Goal: Information Seeking & Learning: Check status

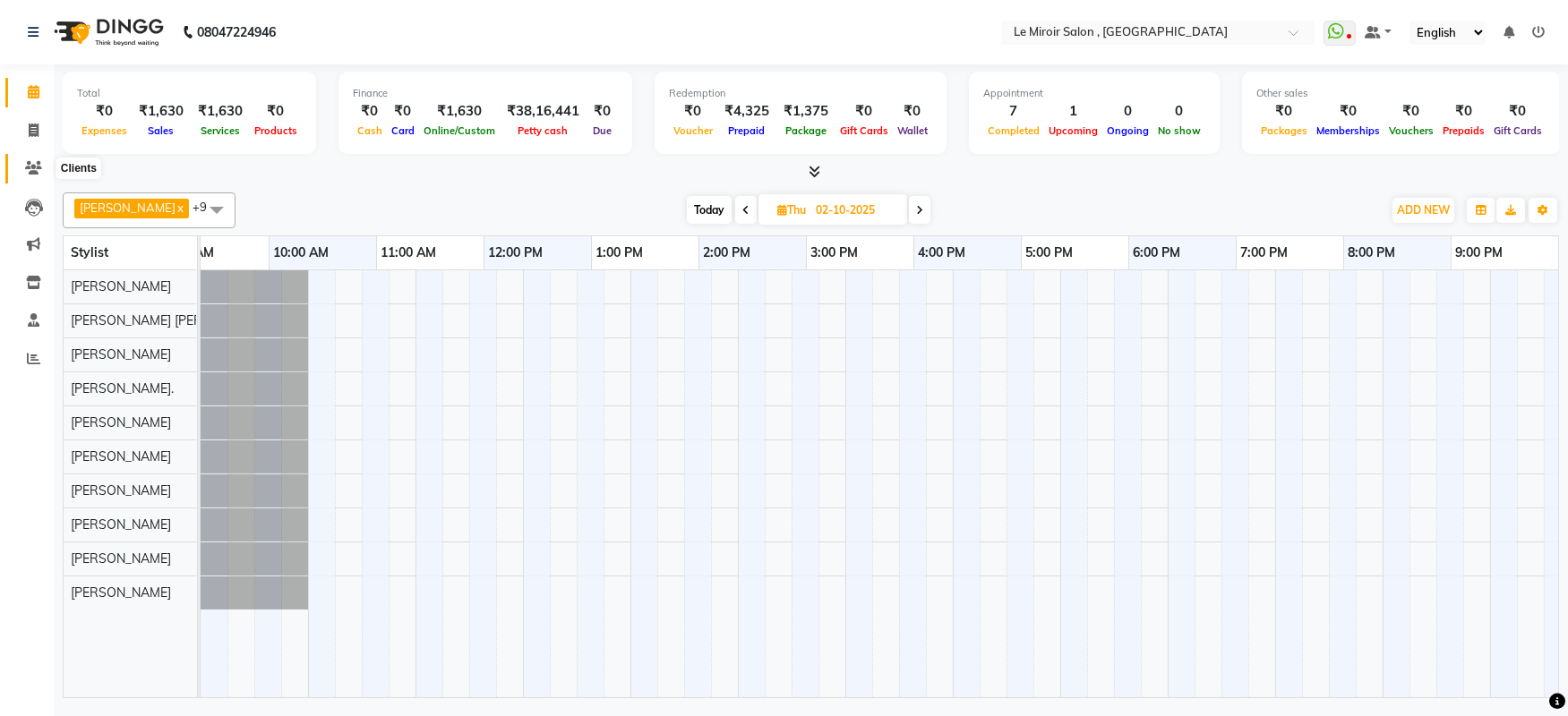
scroll to position [0, 254]
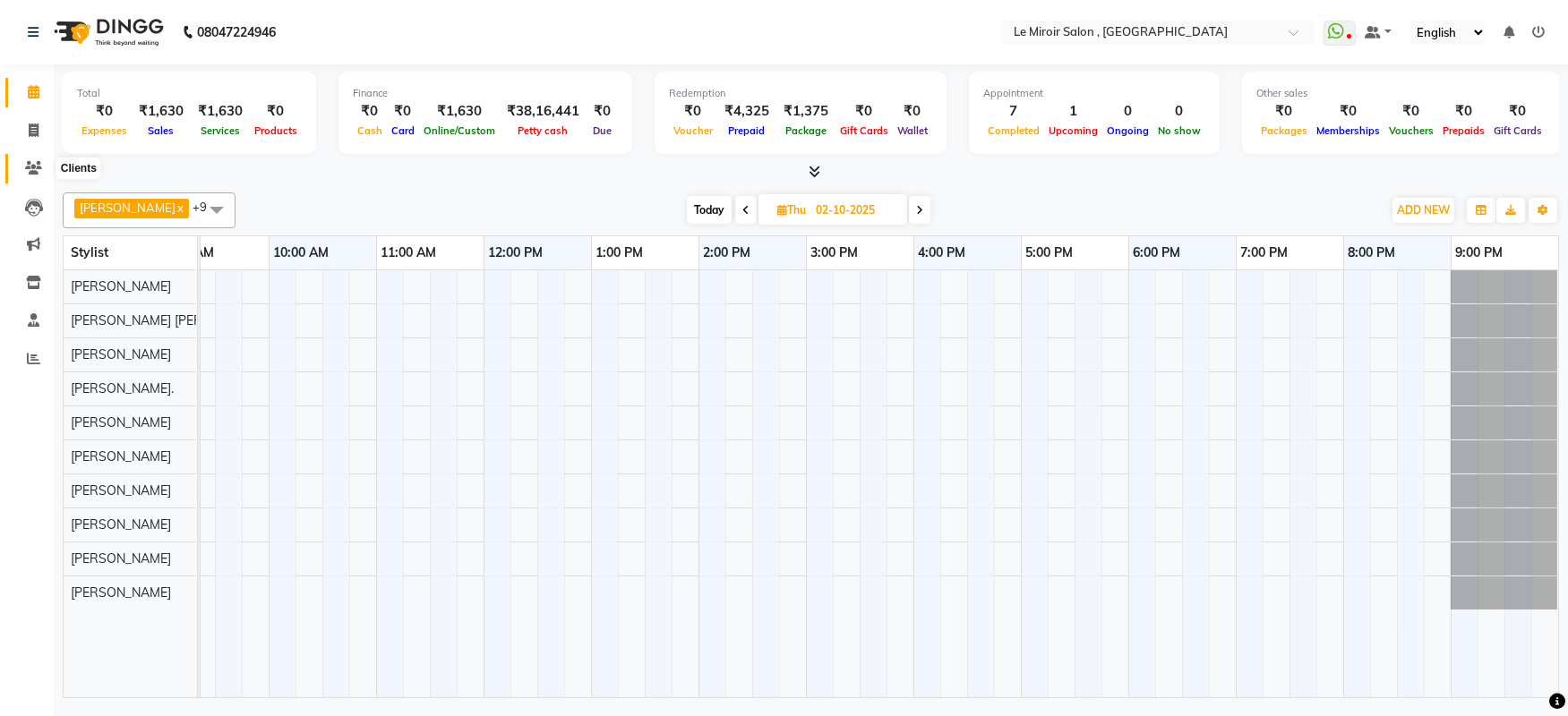
click at [36, 159] on span at bounding box center [33, 169] width 31 height 20
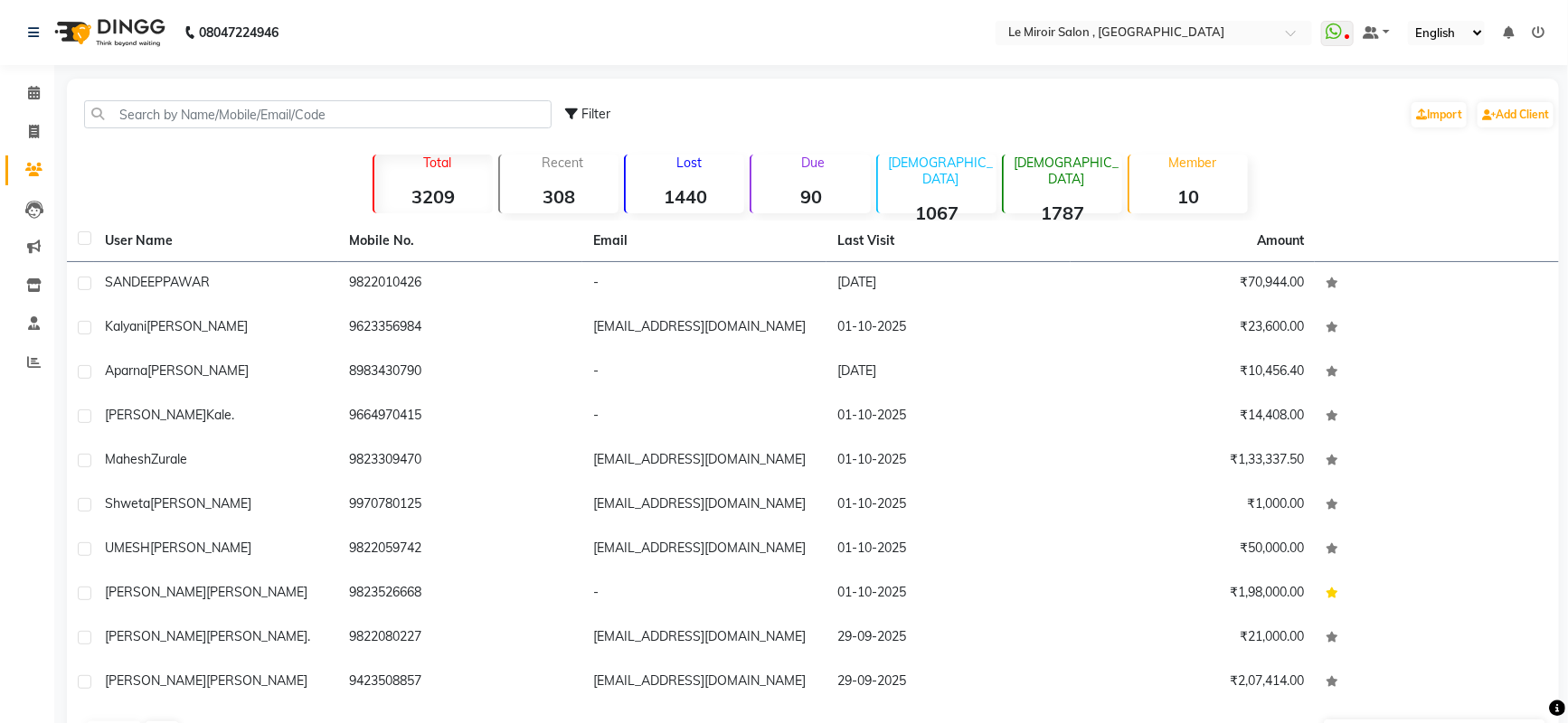
click at [348, 97] on div "Filter Import Add Client" at bounding box center [812, 114] width 1485 height 57
paste input "9923373994"
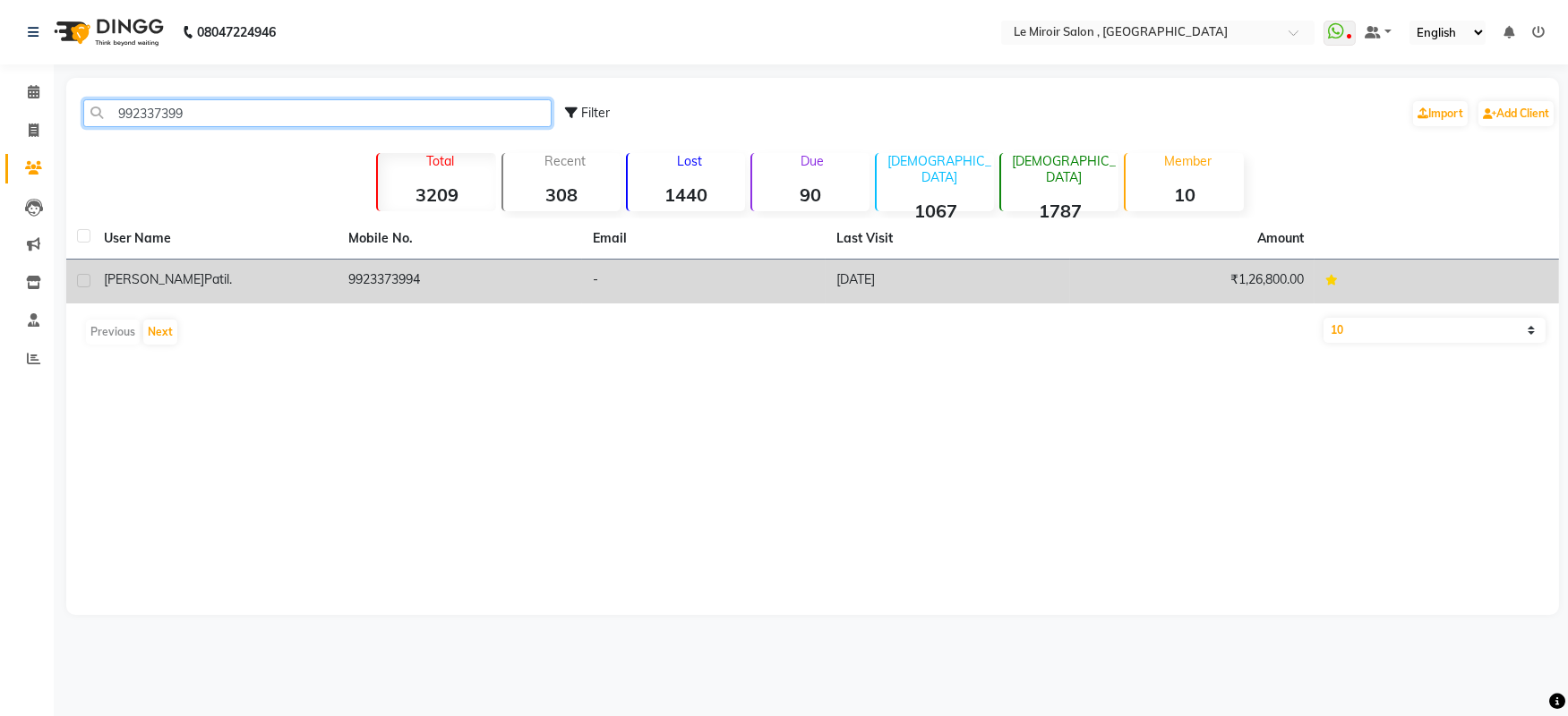
type input "992337399"
click at [390, 276] on td "9923373994" at bounding box center [459, 281] width 244 height 44
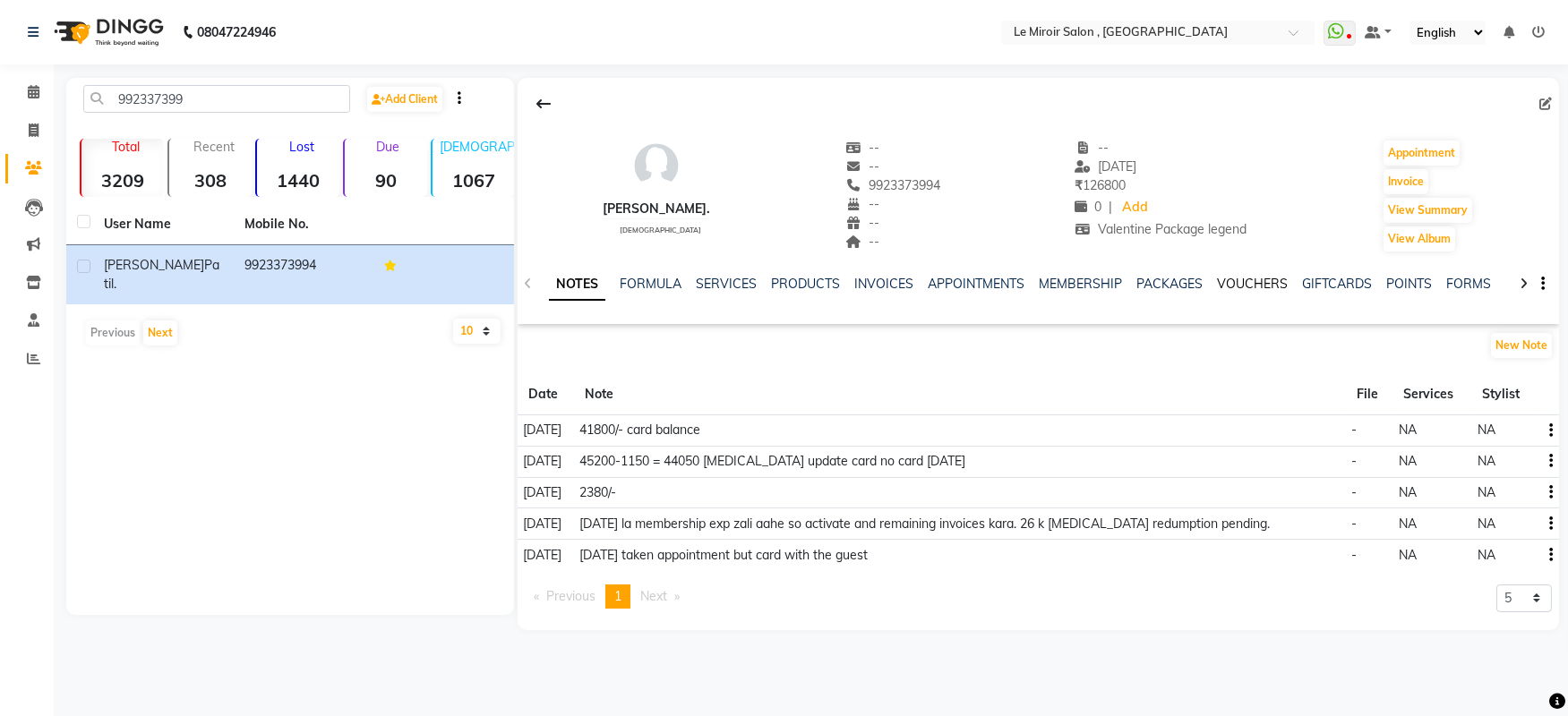
click at [1255, 278] on link "VOUCHERS" at bounding box center [1252, 284] width 71 height 16
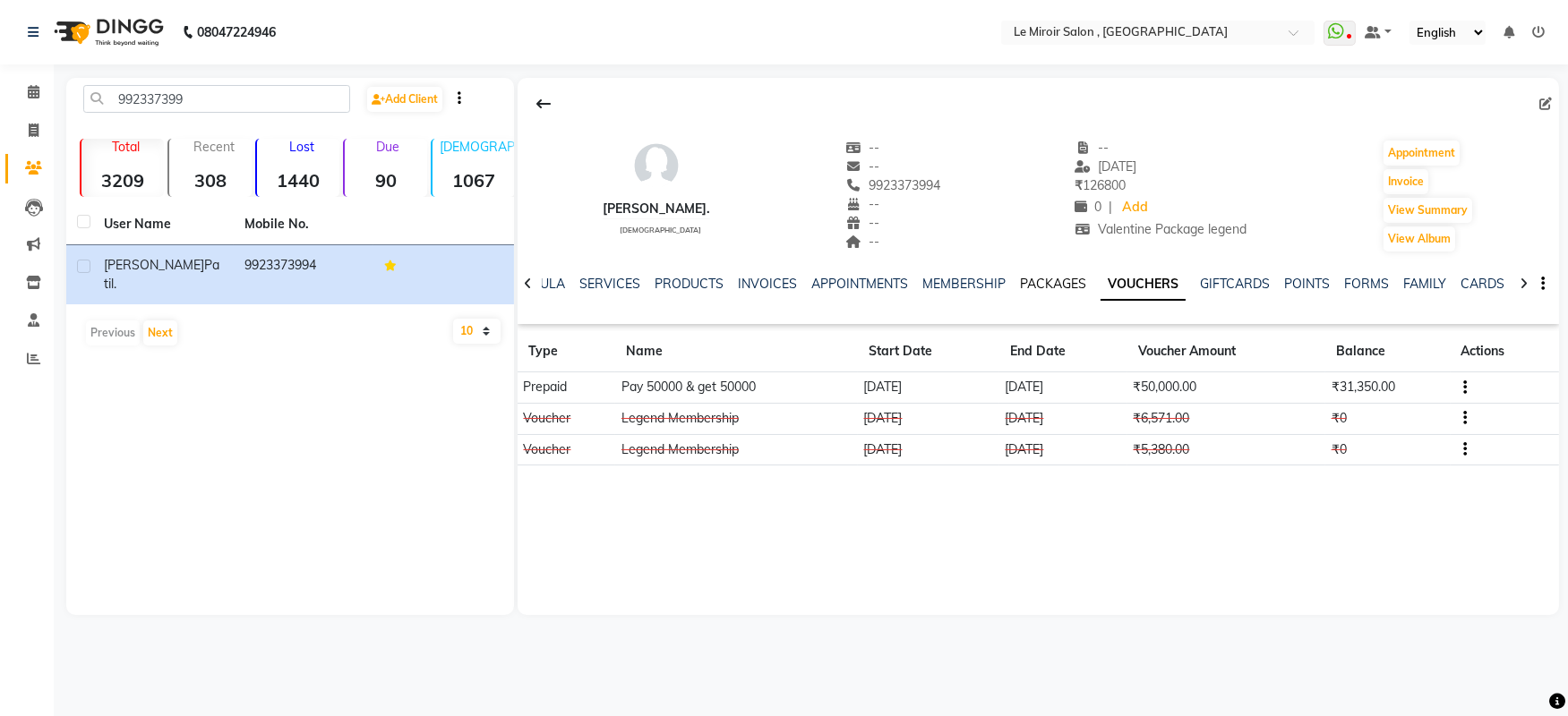
click at [1025, 277] on link "PACKAGES" at bounding box center [1052, 284] width 66 height 16
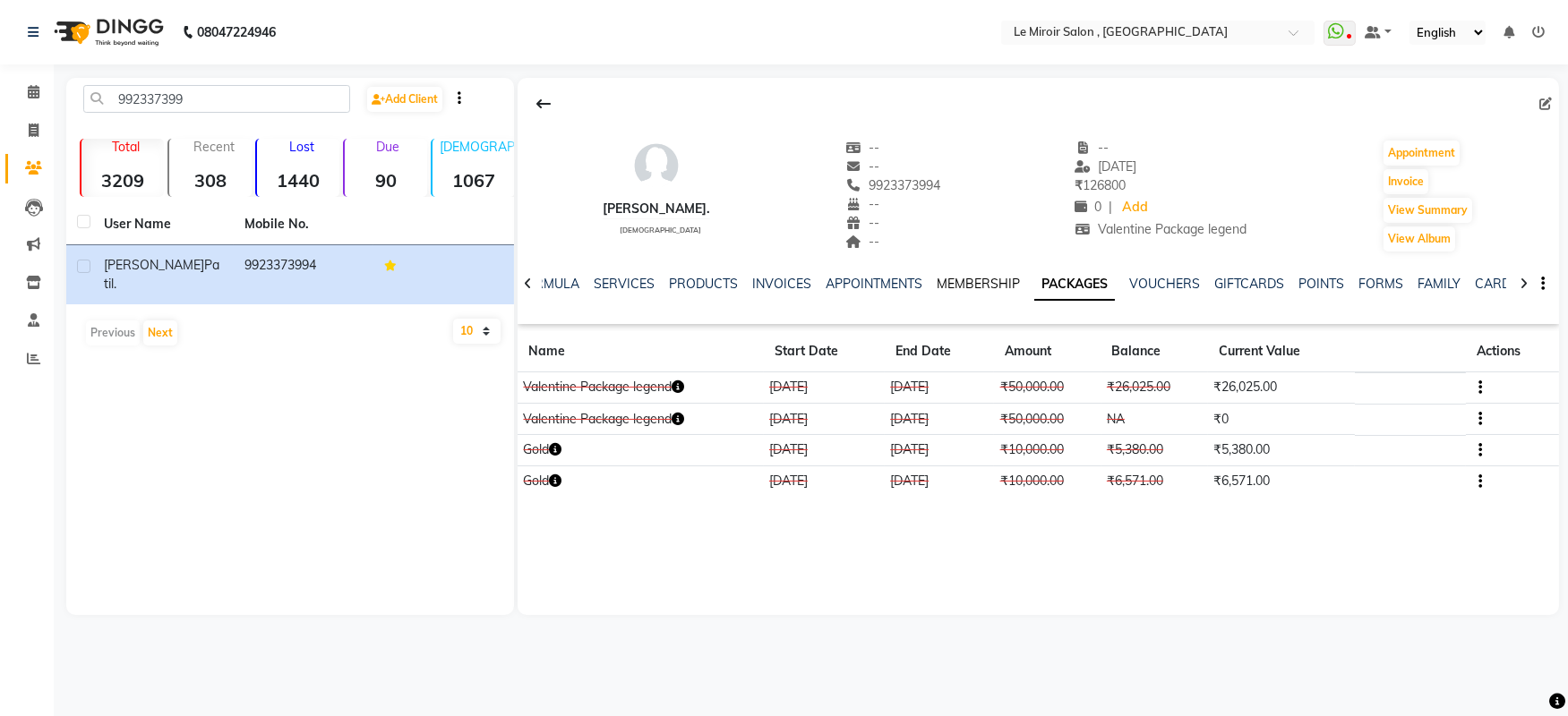
click at [983, 277] on link "MEMBERSHIP" at bounding box center [978, 284] width 83 height 16
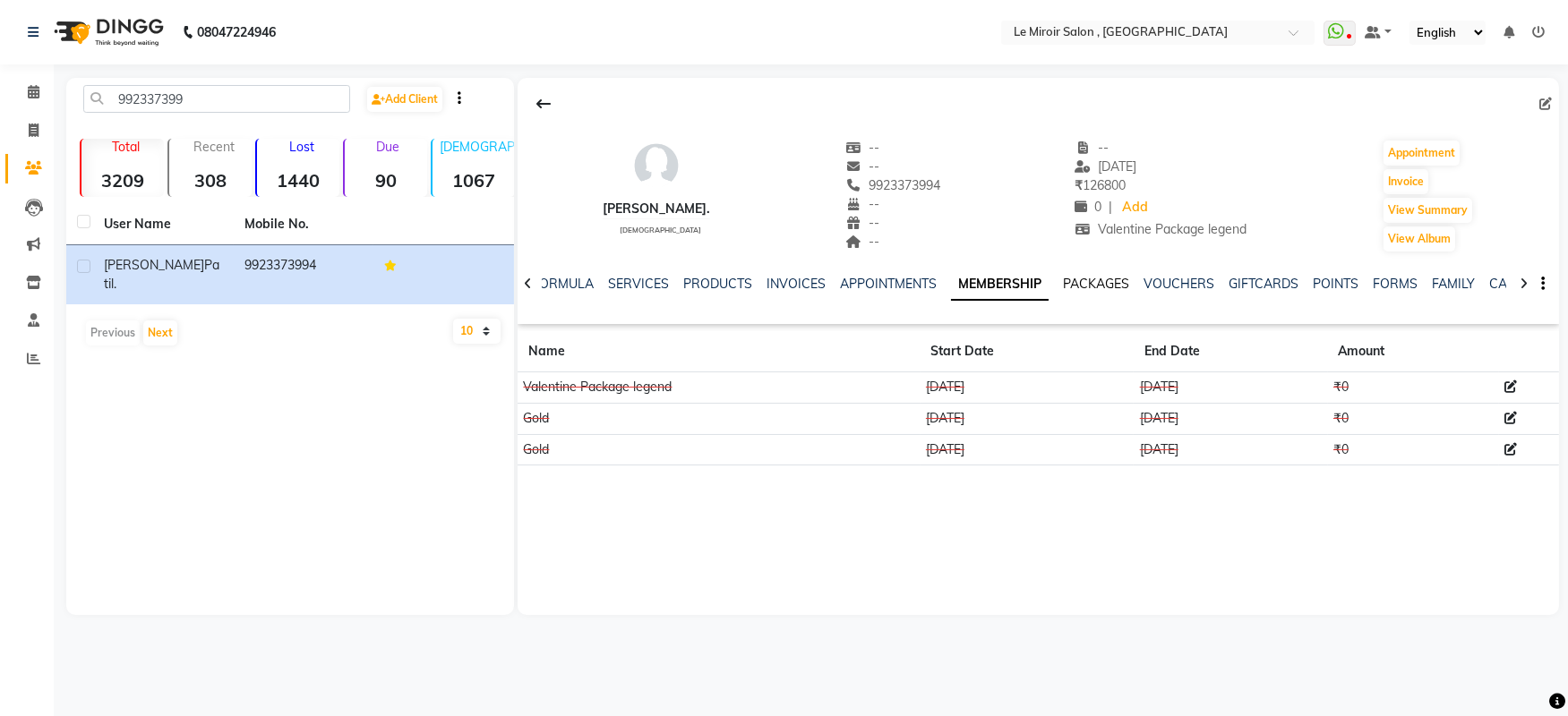
click at [1106, 285] on link "PACKAGES" at bounding box center [1096, 284] width 66 height 16
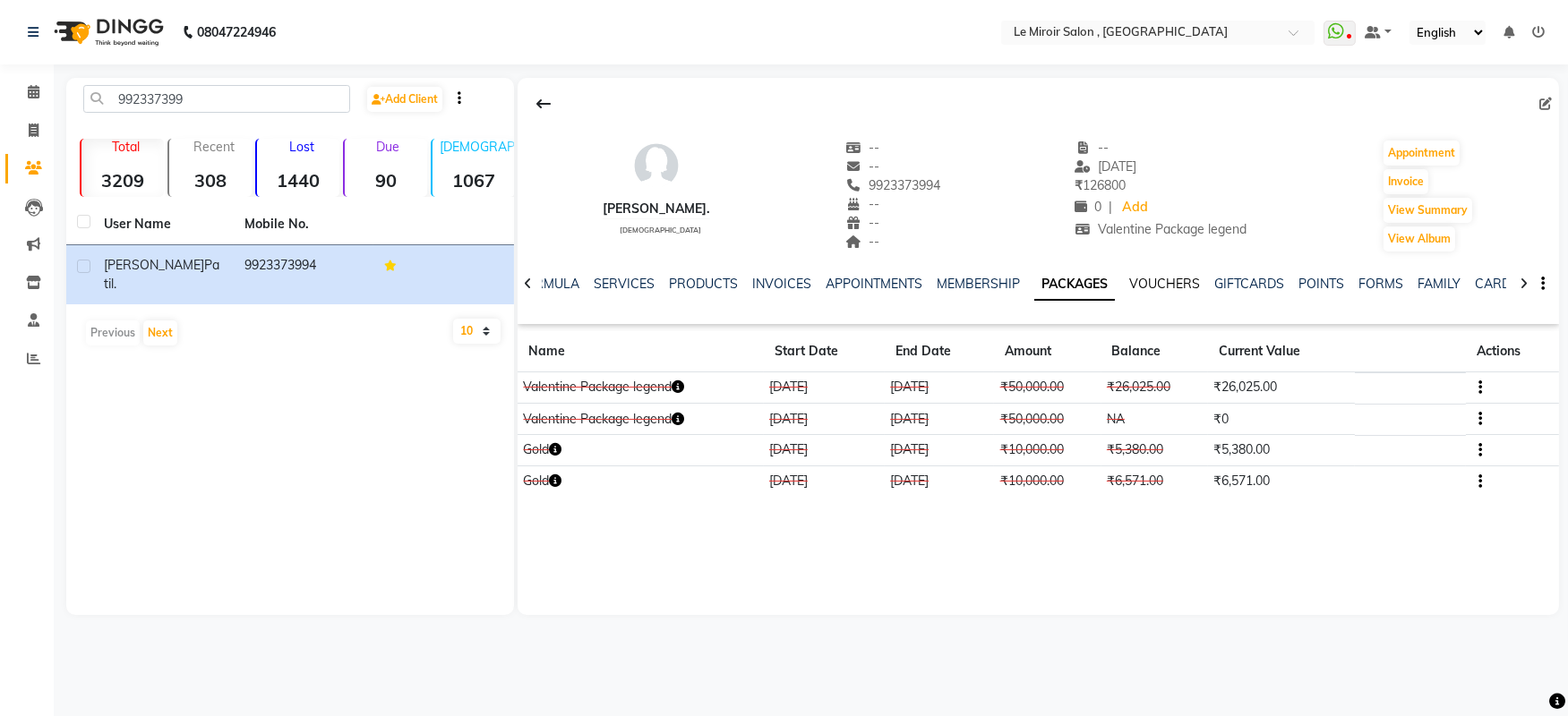
click at [1137, 281] on link "VOUCHERS" at bounding box center [1164, 284] width 71 height 16
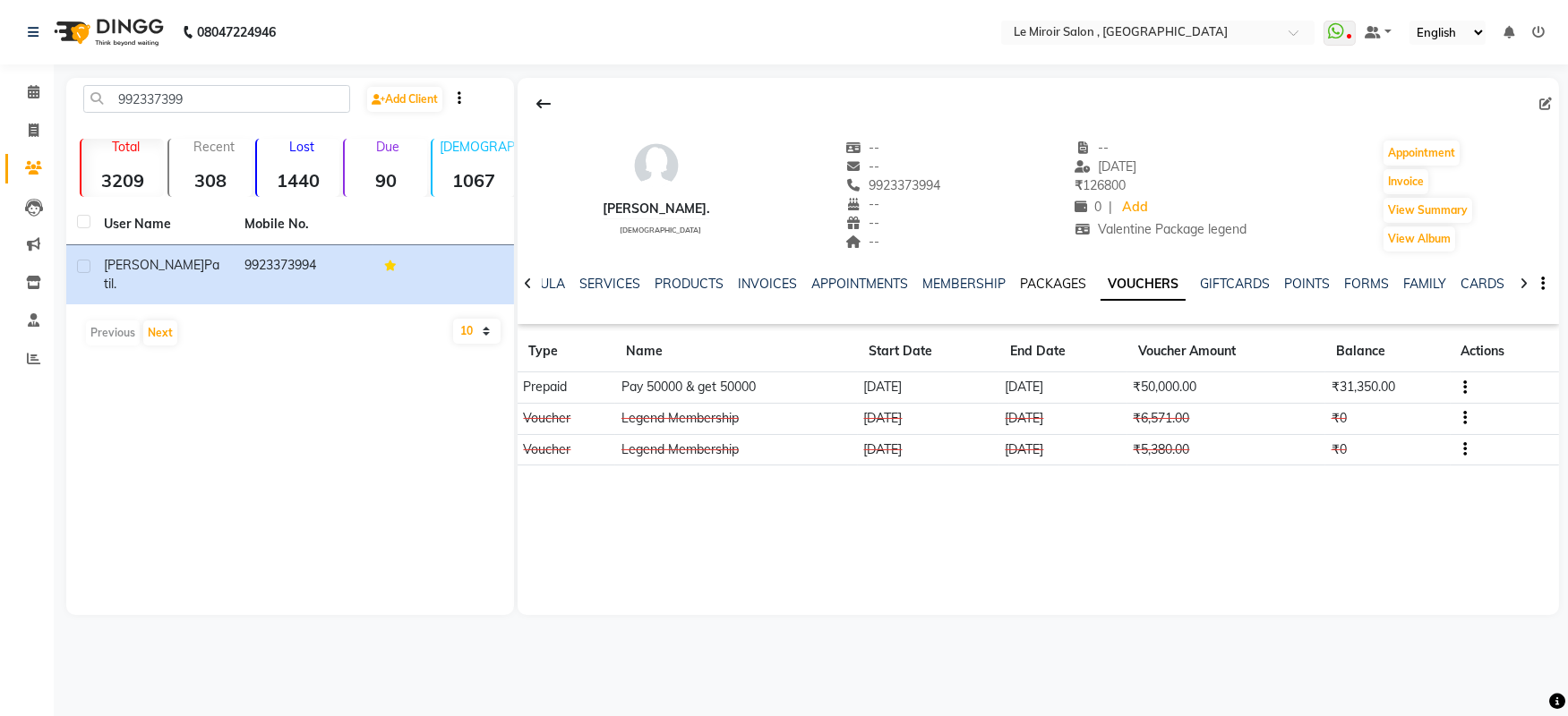
click at [1042, 278] on link "PACKAGES" at bounding box center [1052, 284] width 66 height 16
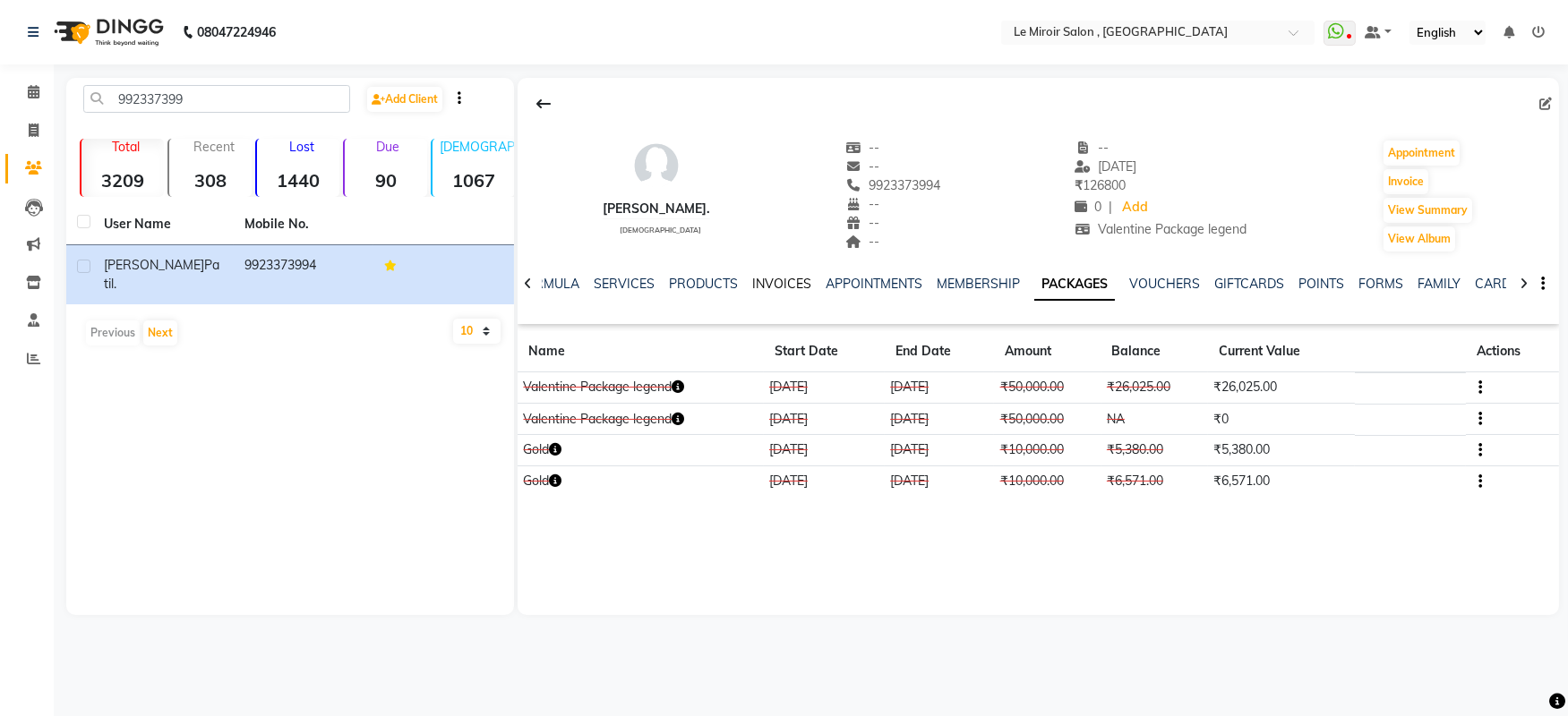
click at [756, 285] on link "INVOICES" at bounding box center [781, 284] width 59 height 16
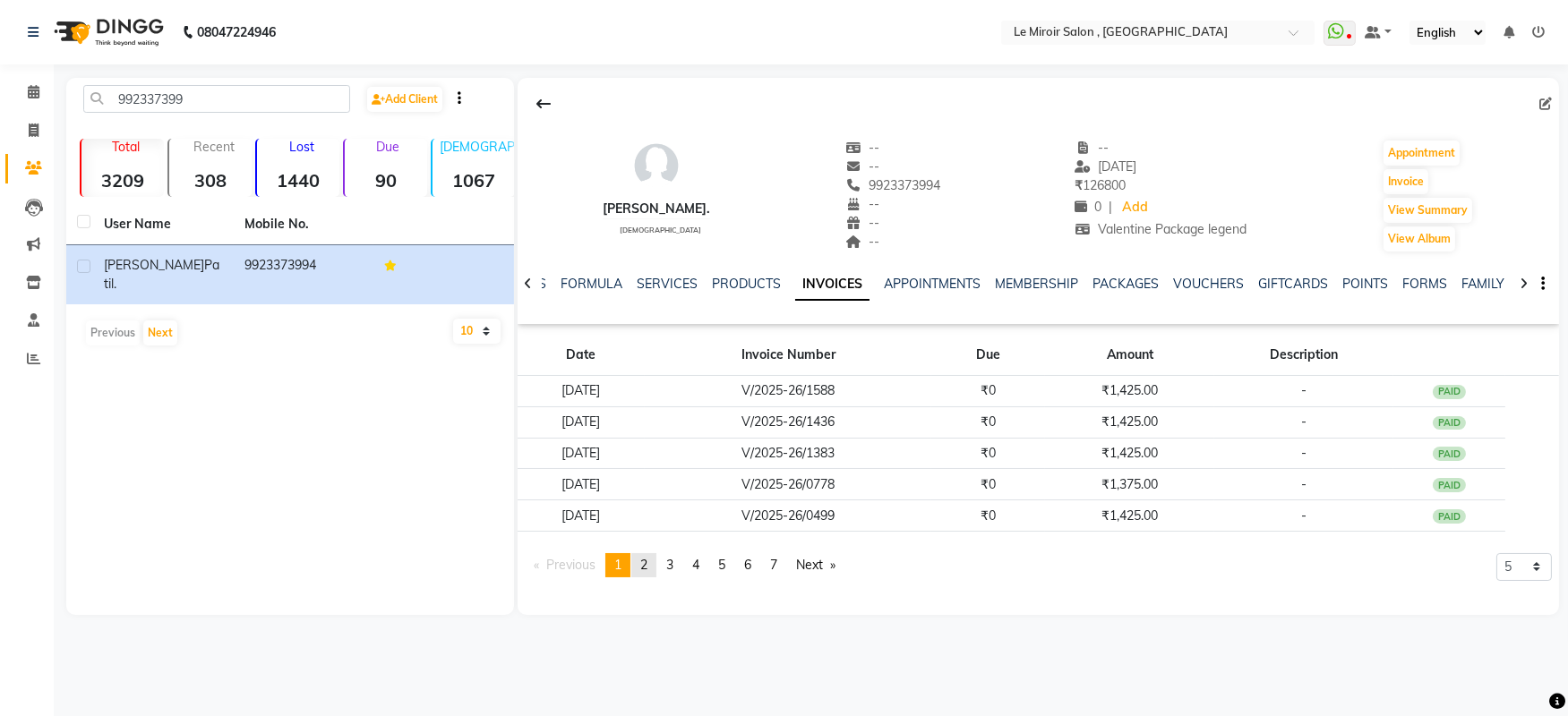
click at [647, 565] on span "2" at bounding box center [643, 565] width 7 height 16
click at [24, 84] on span at bounding box center [33, 92] width 31 height 20
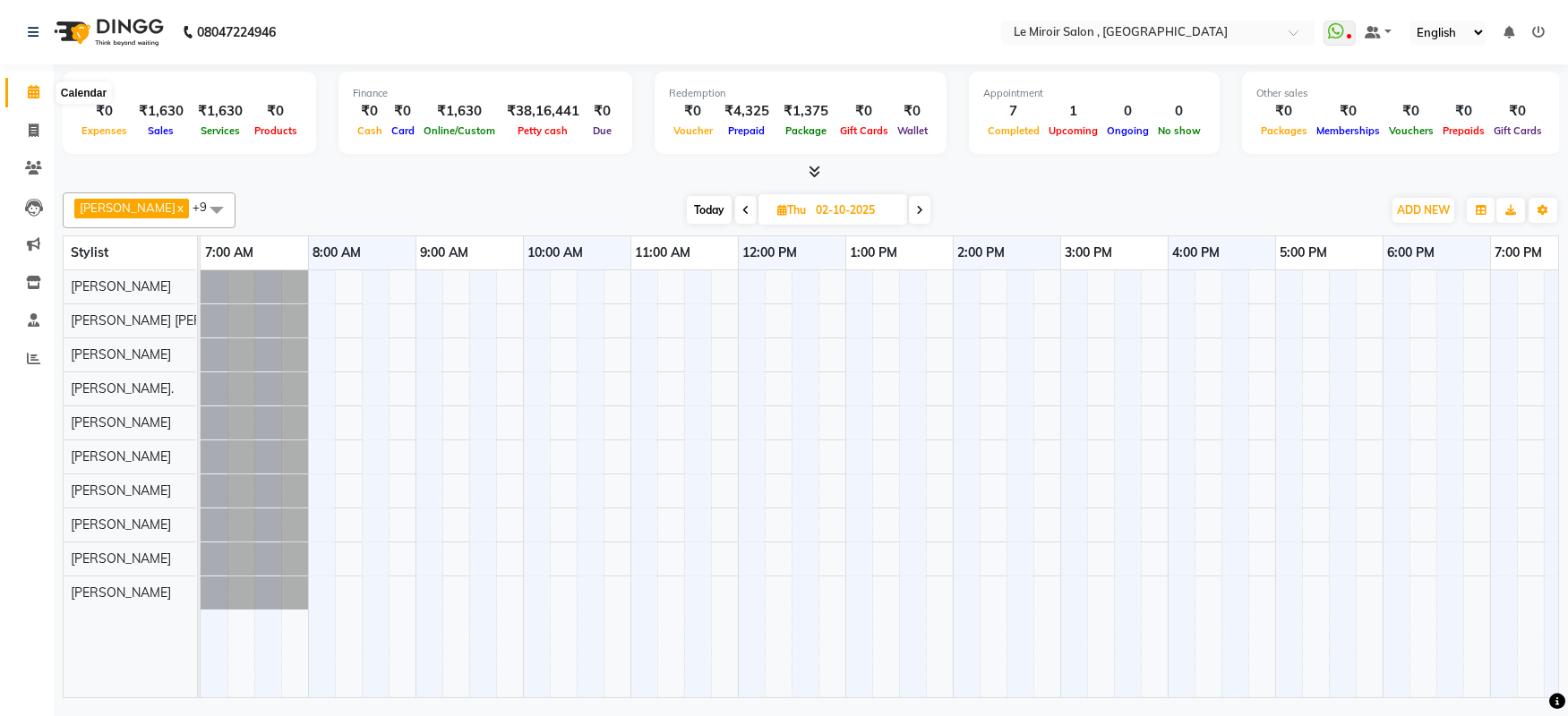
click at [34, 88] on icon at bounding box center [34, 92] width 12 height 14
click at [28, 171] on icon at bounding box center [34, 168] width 17 height 14
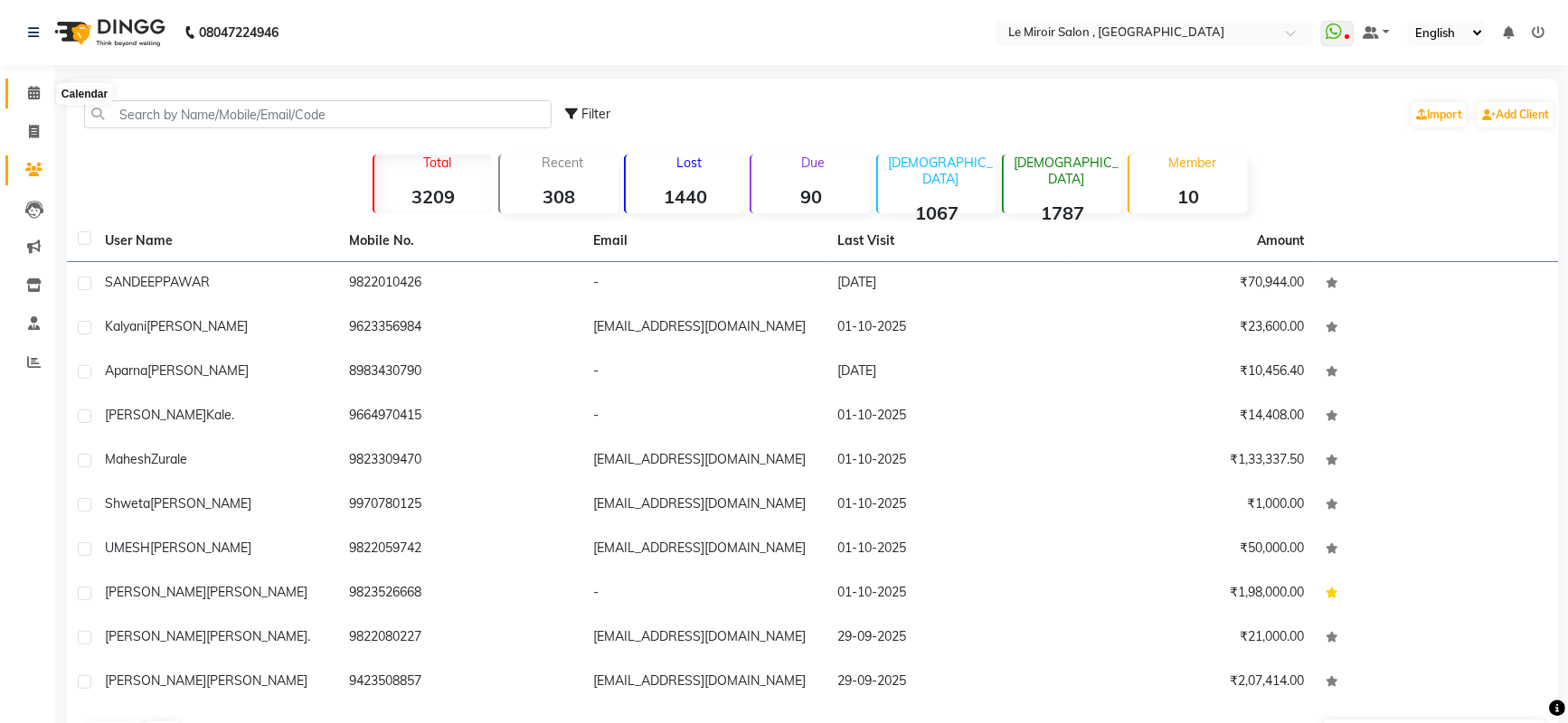
click at [29, 93] on icon at bounding box center [34, 93] width 12 height 14
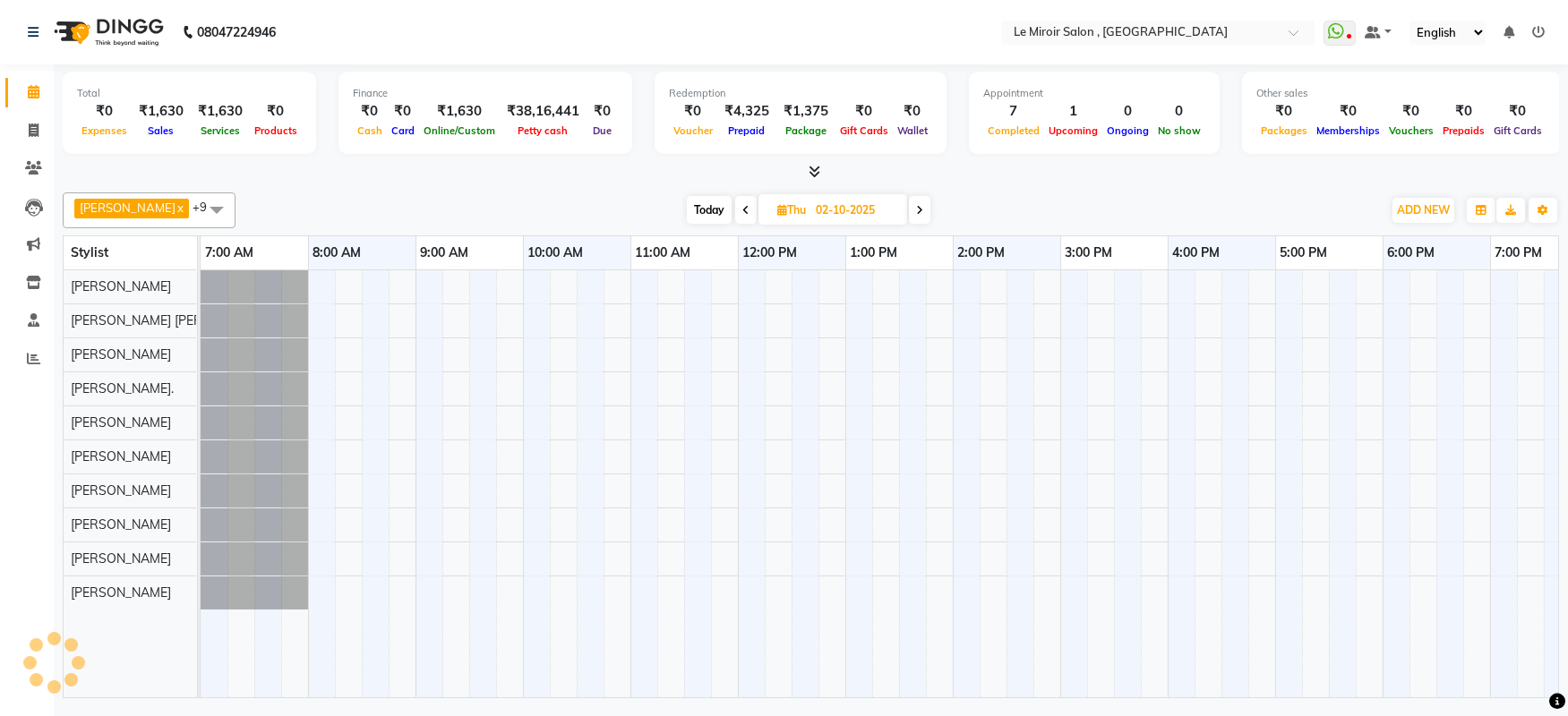
click at [687, 209] on span "Today" at bounding box center [709, 209] width 45 height 28
type input "01-10-2025"
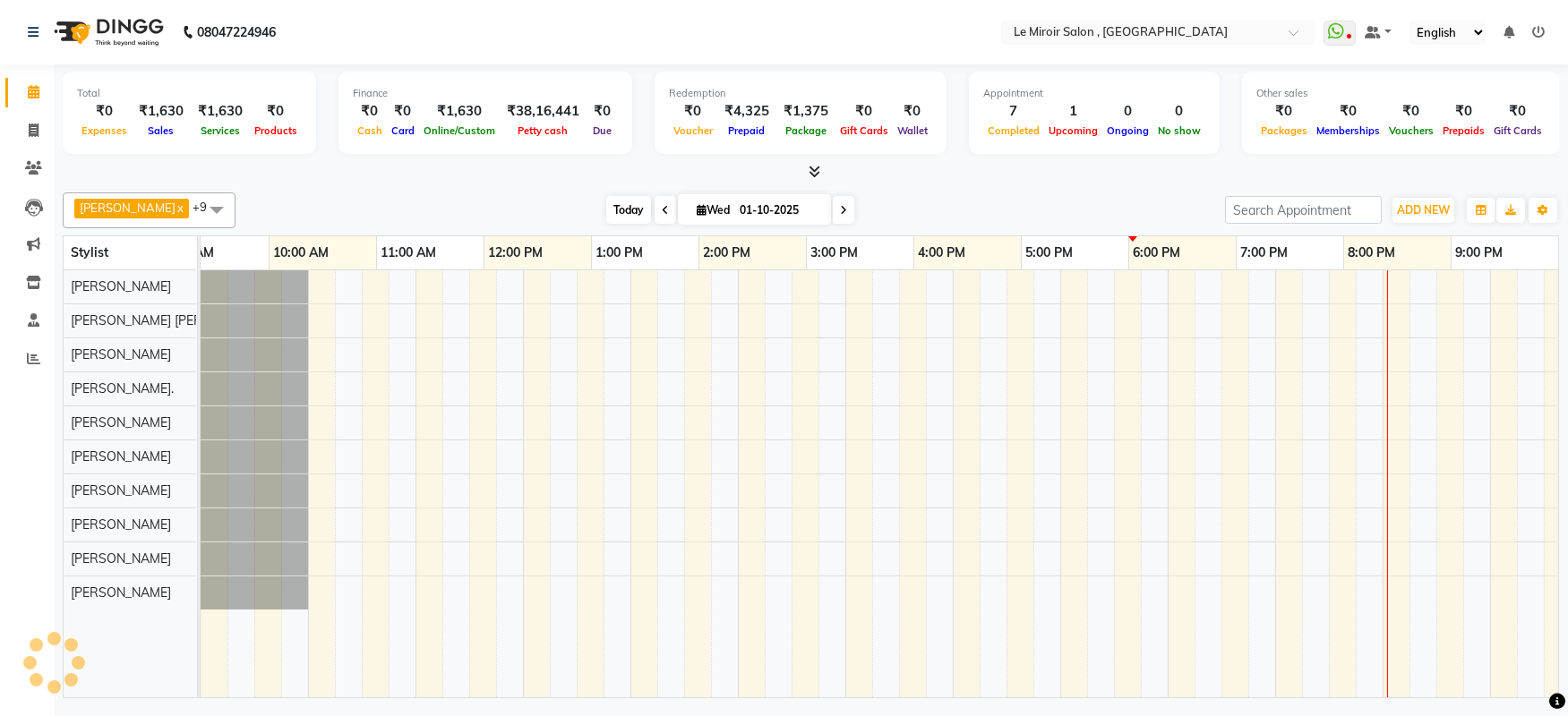
scroll to position [0, 254]
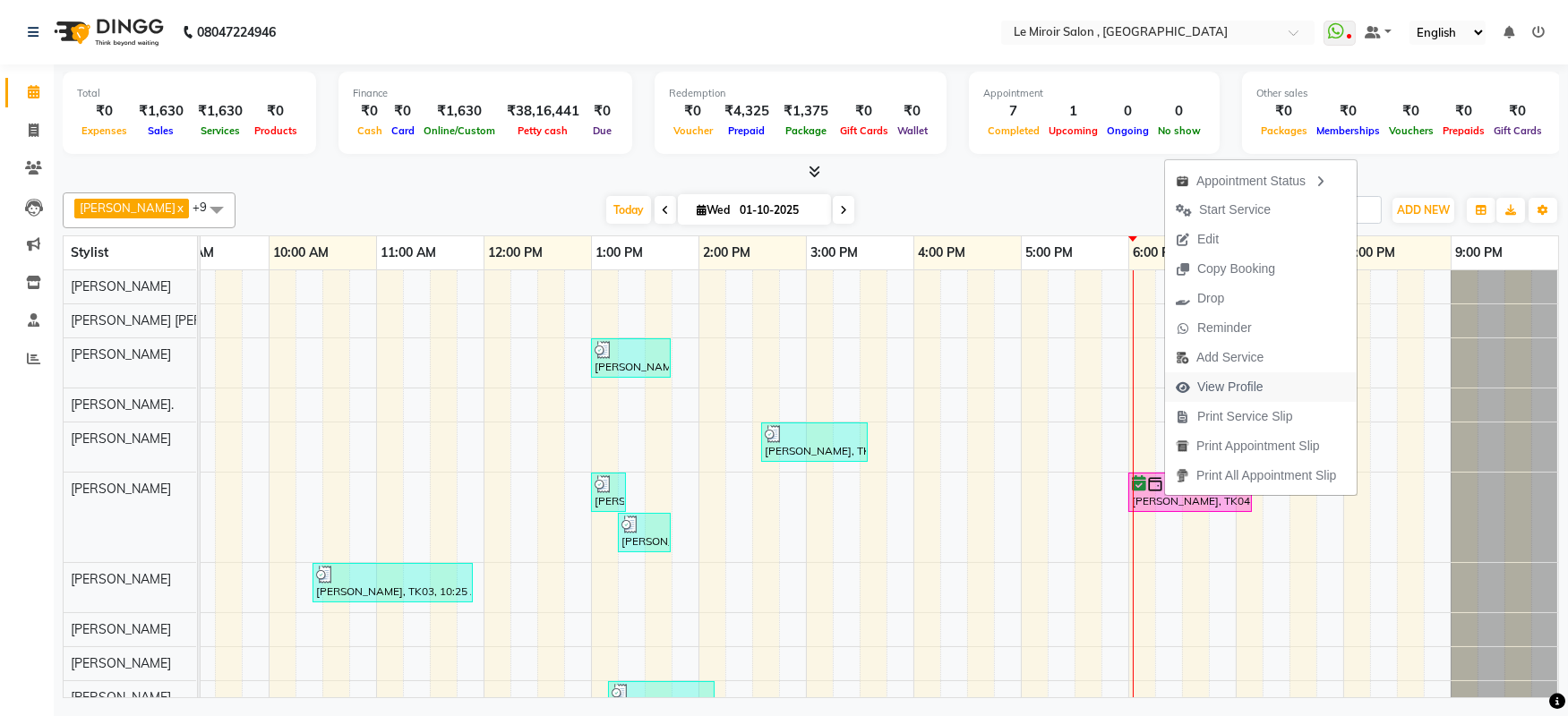
click at [1221, 383] on span "View Profile" at bounding box center [1230, 387] width 66 height 18
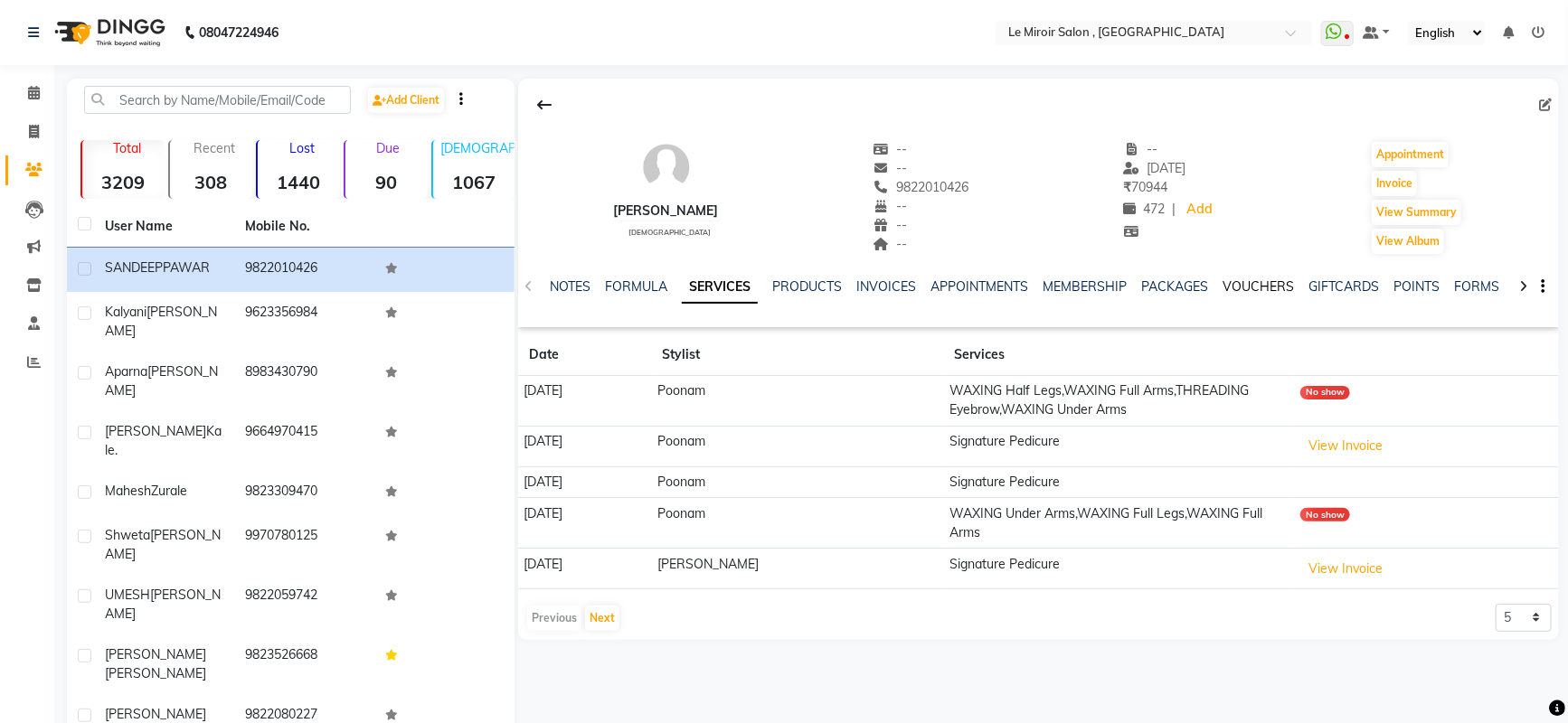
click at [1253, 285] on link "VOUCHERS" at bounding box center [1258, 287] width 71 height 17
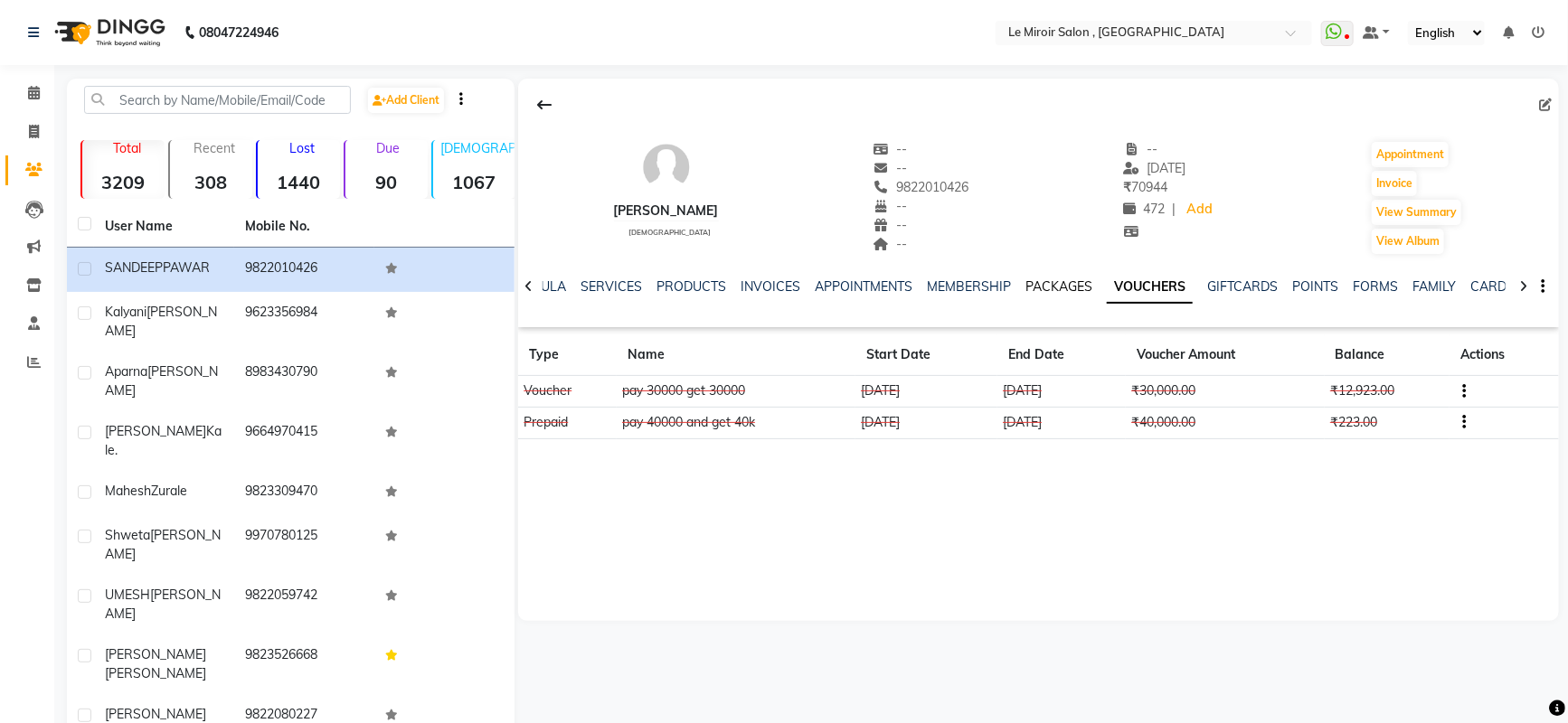
click at [1029, 291] on link "PACKAGES" at bounding box center [1059, 287] width 67 height 17
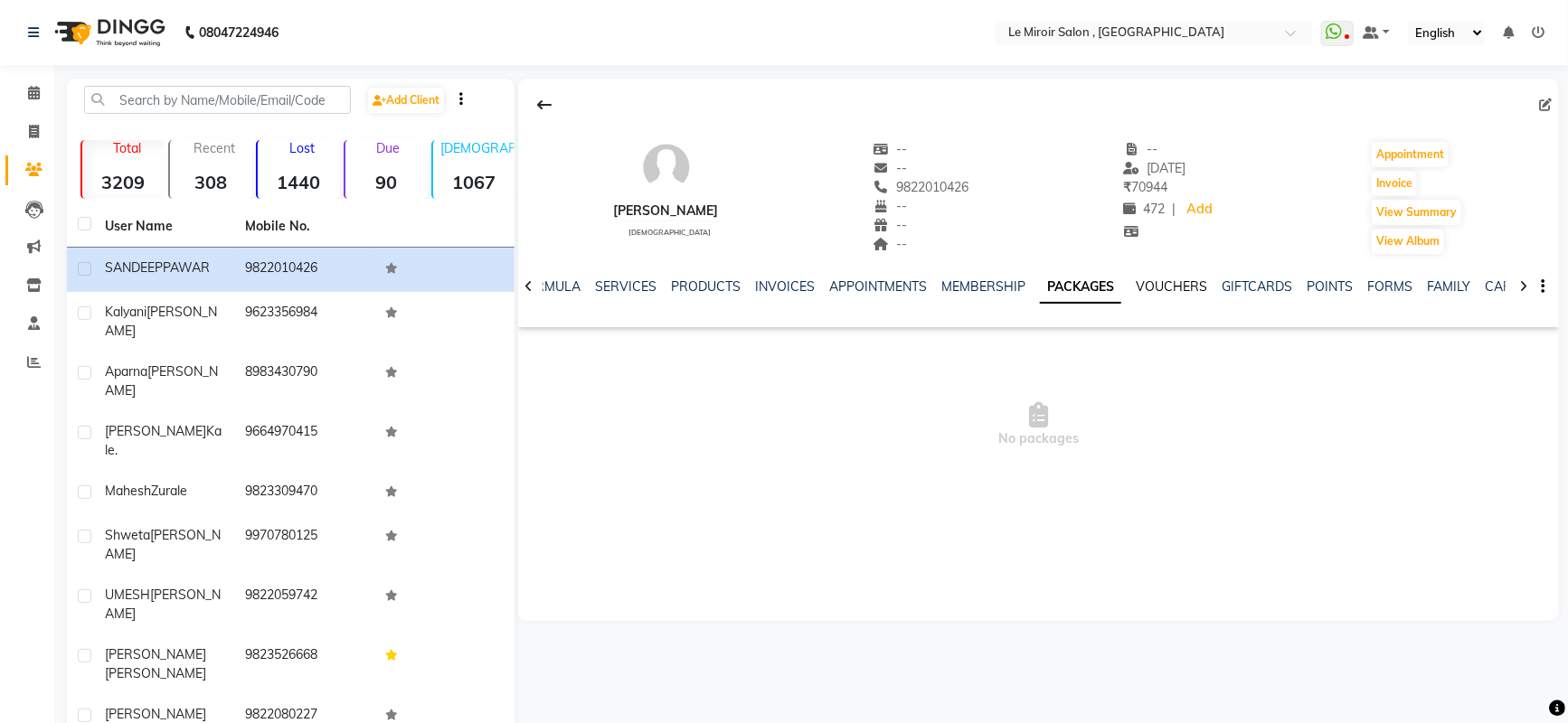
click at [1148, 286] on link "VOUCHERS" at bounding box center [1171, 287] width 71 height 17
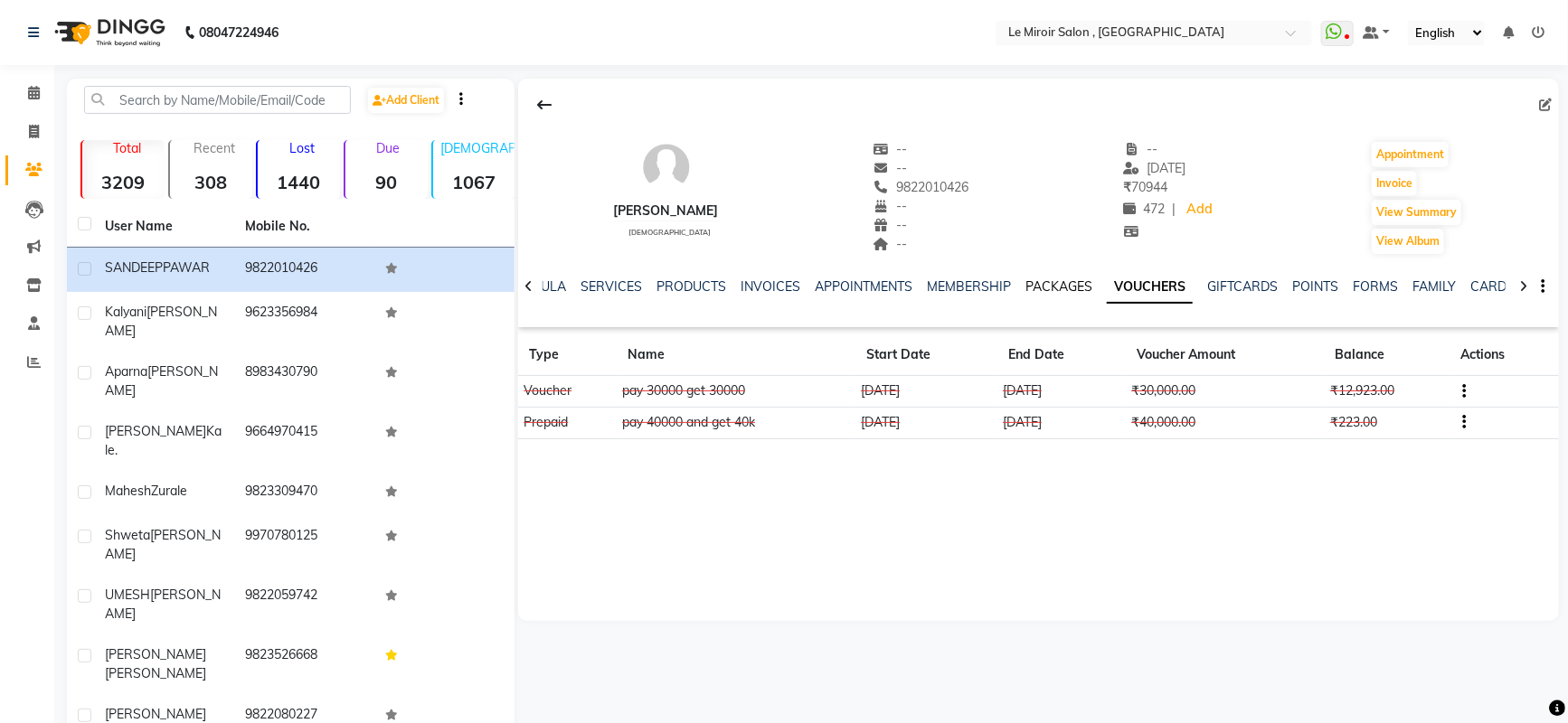
click at [1062, 284] on link "PACKAGES" at bounding box center [1059, 287] width 67 height 17
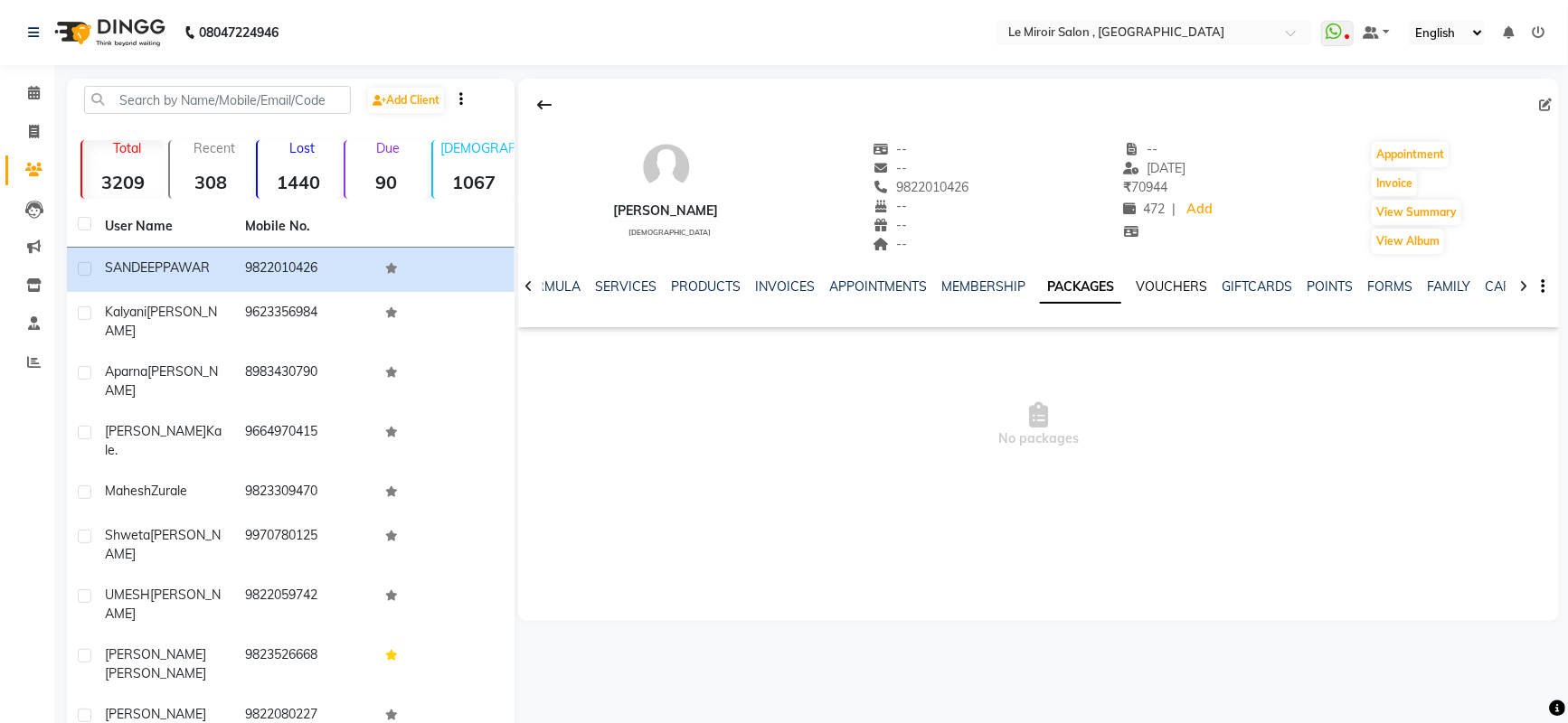
click at [1145, 281] on link "VOUCHERS" at bounding box center [1171, 287] width 71 height 17
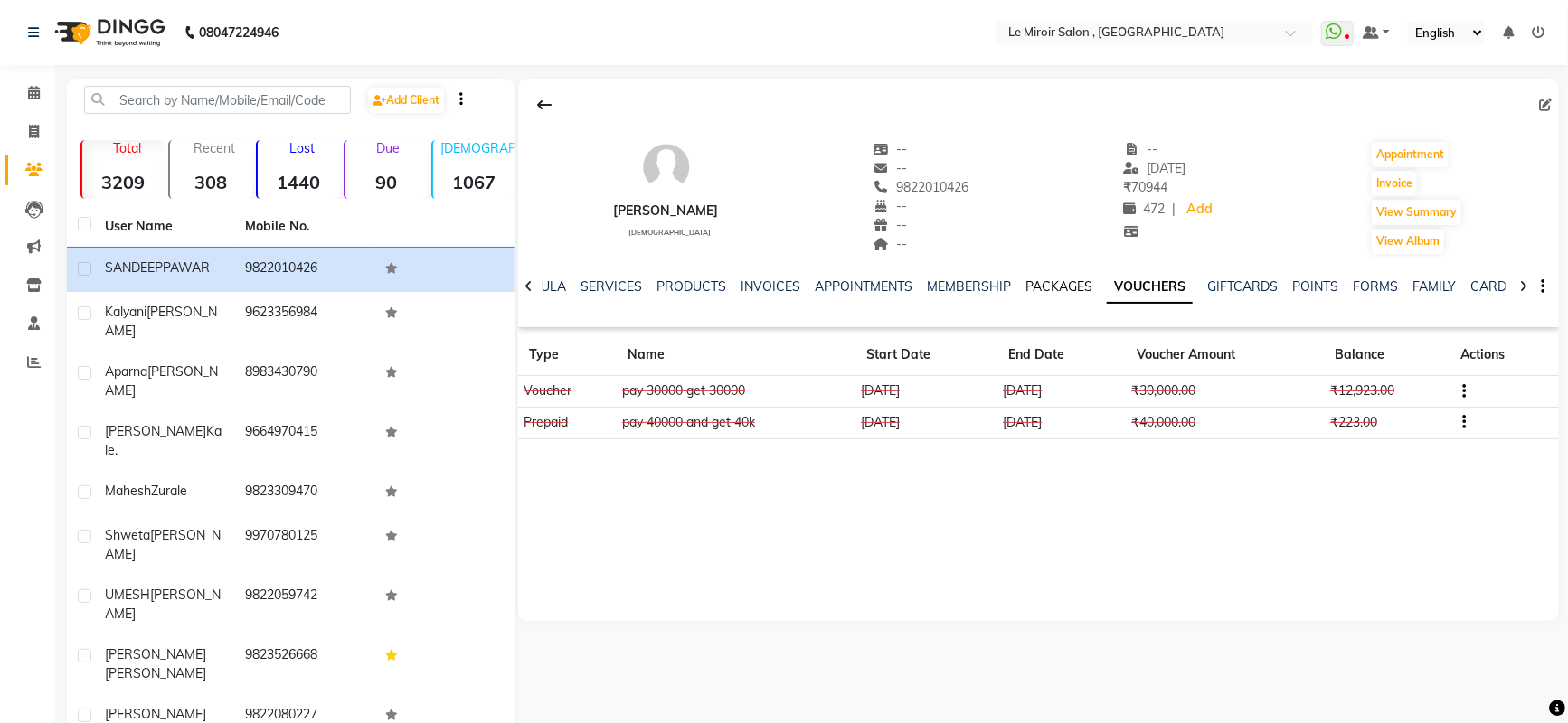
click at [1074, 290] on link "PACKAGES" at bounding box center [1059, 287] width 67 height 17
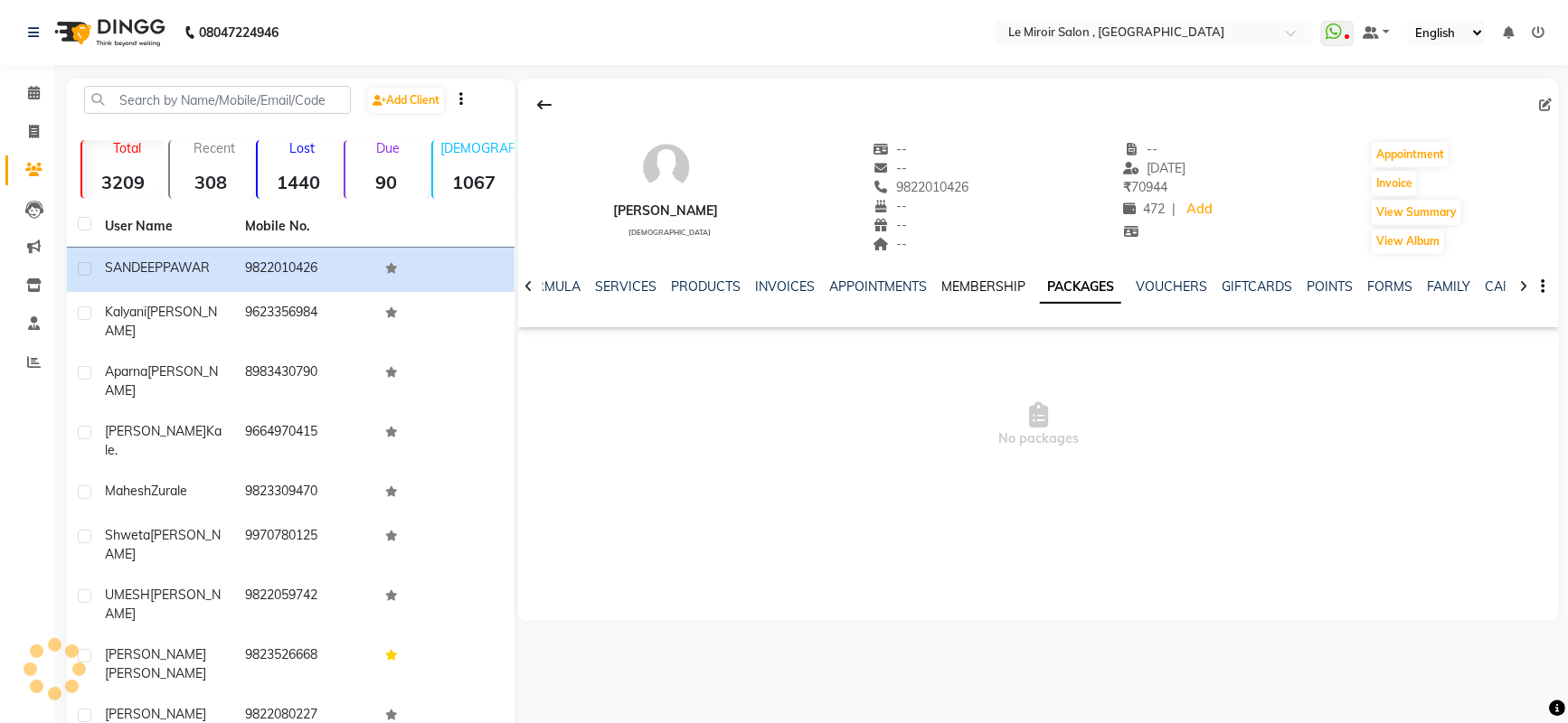
click at [996, 282] on link "MEMBERSHIP" at bounding box center [984, 287] width 84 height 17
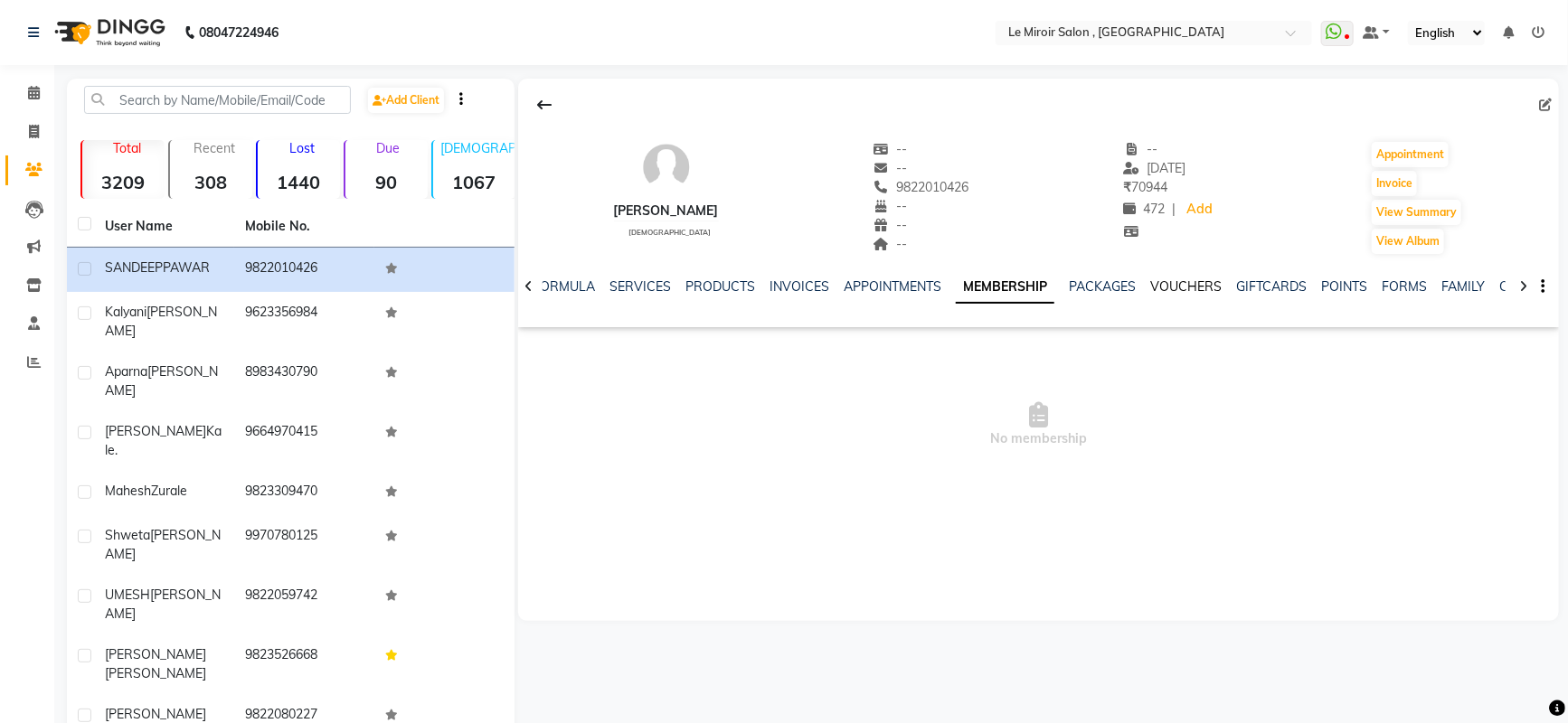
click at [1179, 286] on link "VOUCHERS" at bounding box center [1185, 287] width 71 height 17
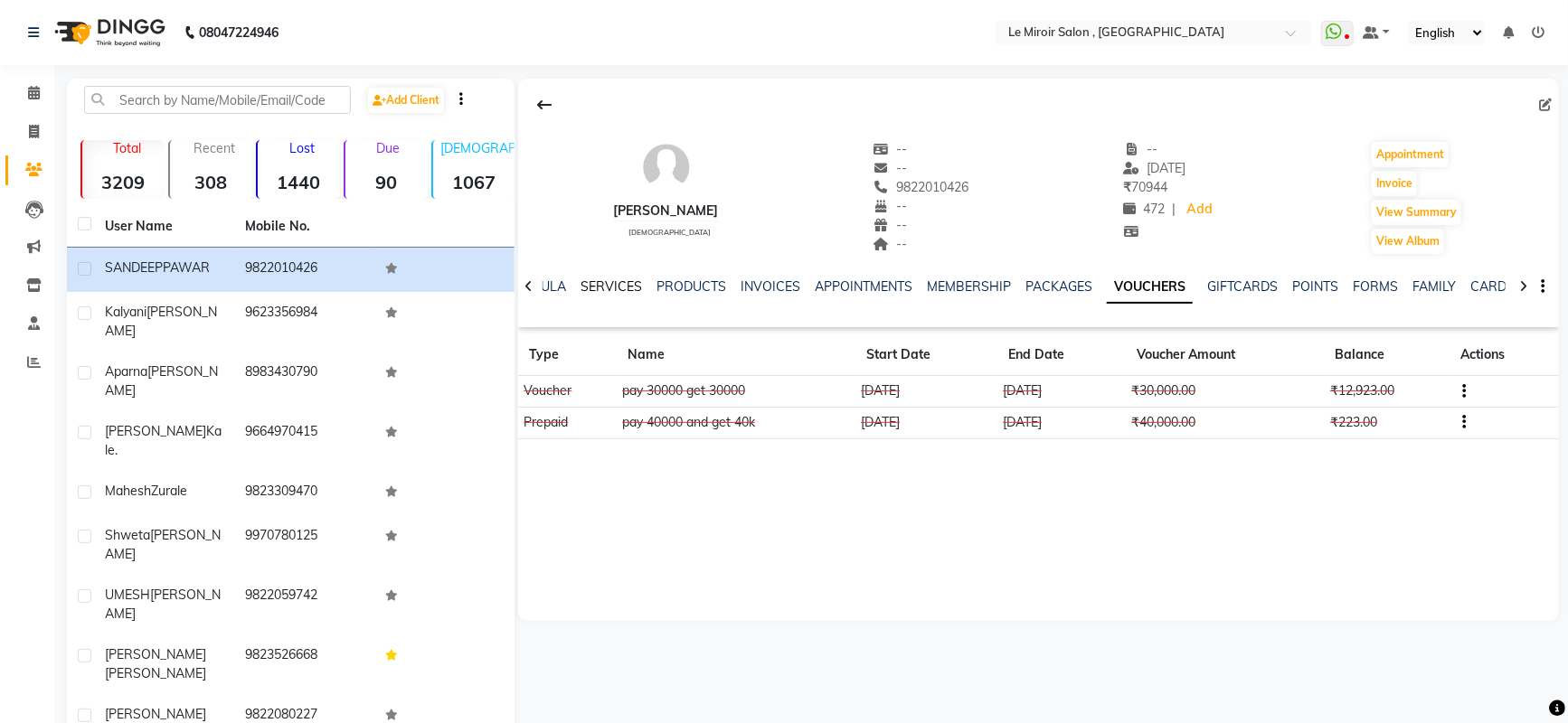
click at [606, 287] on link "SERVICES" at bounding box center [611, 287] width 62 height 17
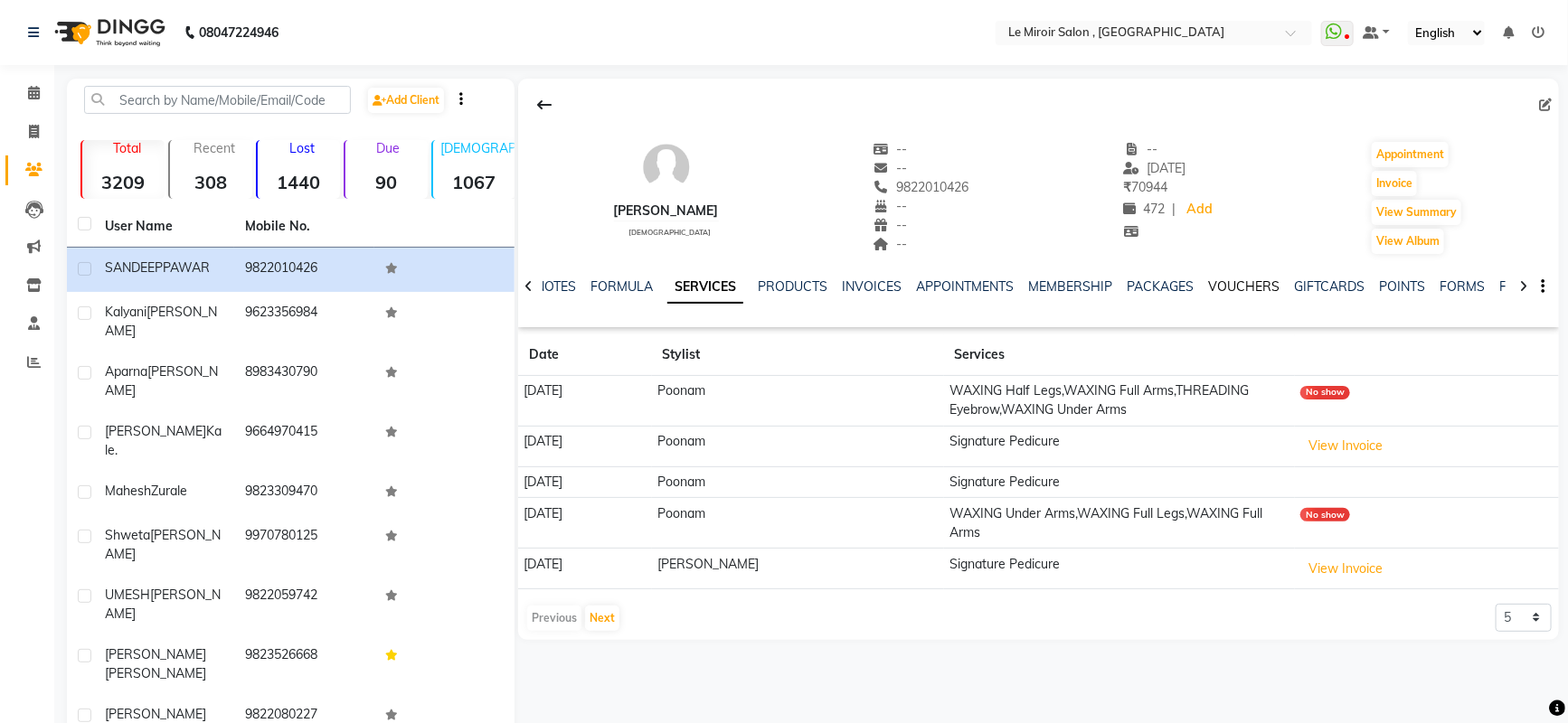
click at [1250, 291] on link "VOUCHERS" at bounding box center [1243, 287] width 71 height 17
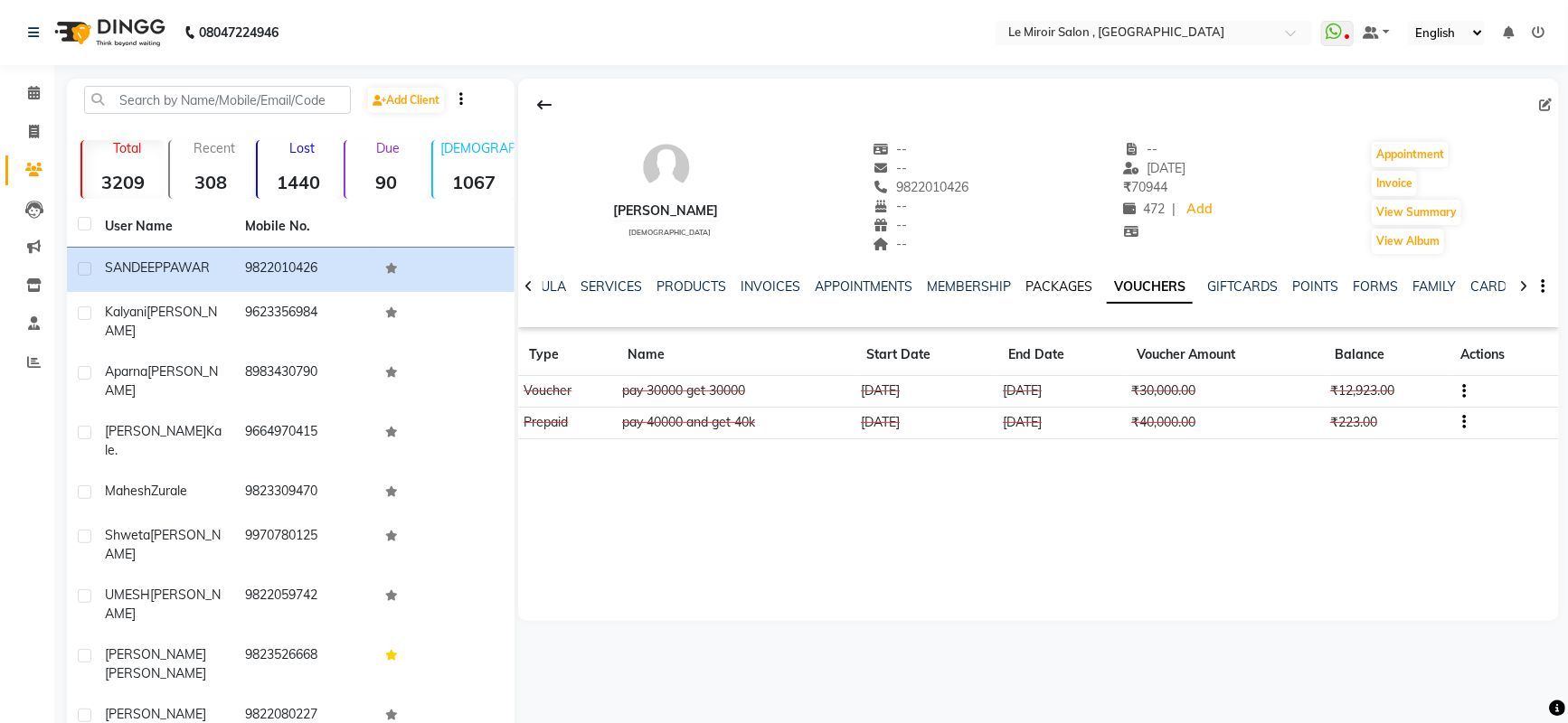
click at [1034, 290] on link "PACKAGES" at bounding box center [1059, 287] width 67 height 17
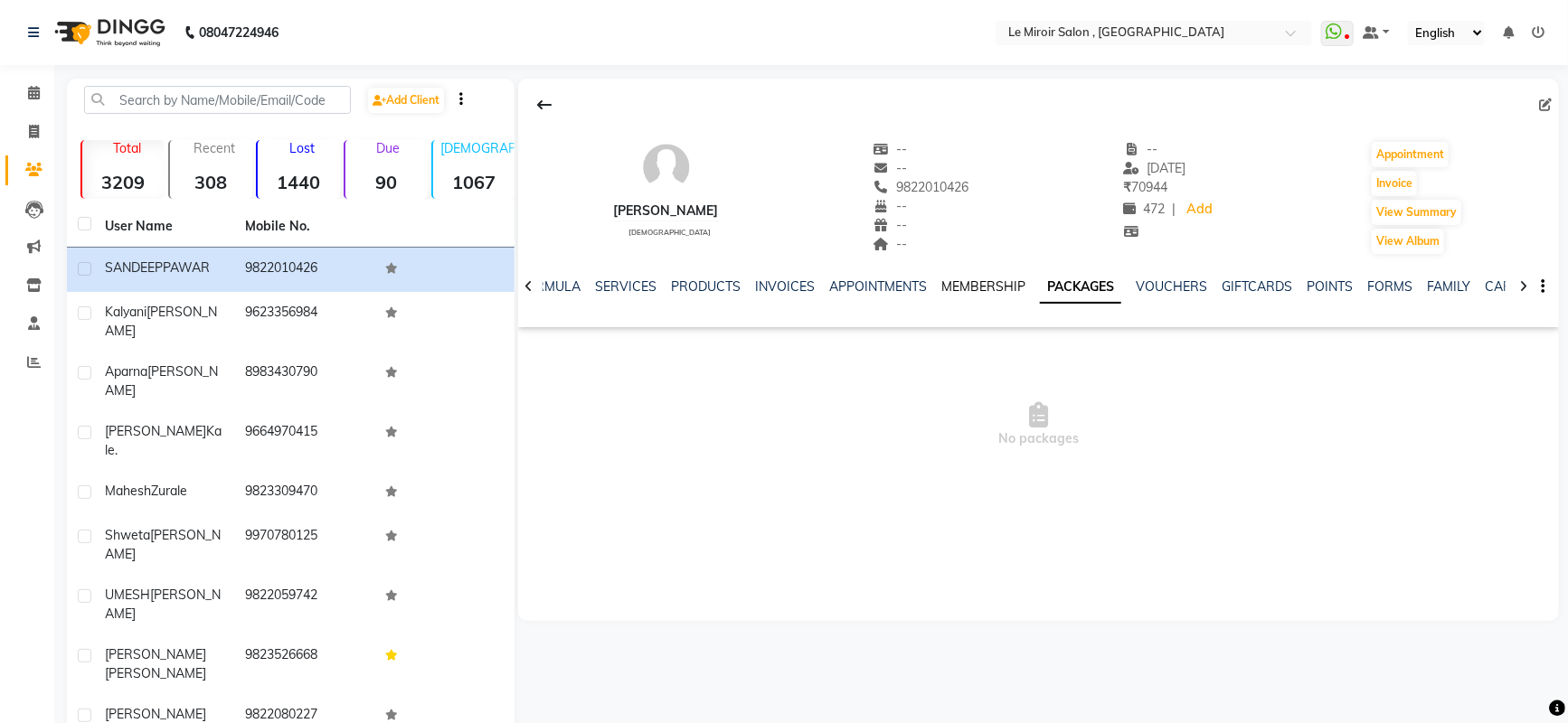
click at [982, 283] on link "MEMBERSHIP" at bounding box center [984, 287] width 84 height 17
click at [1187, 281] on link "VOUCHERS" at bounding box center [1185, 287] width 71 height 17
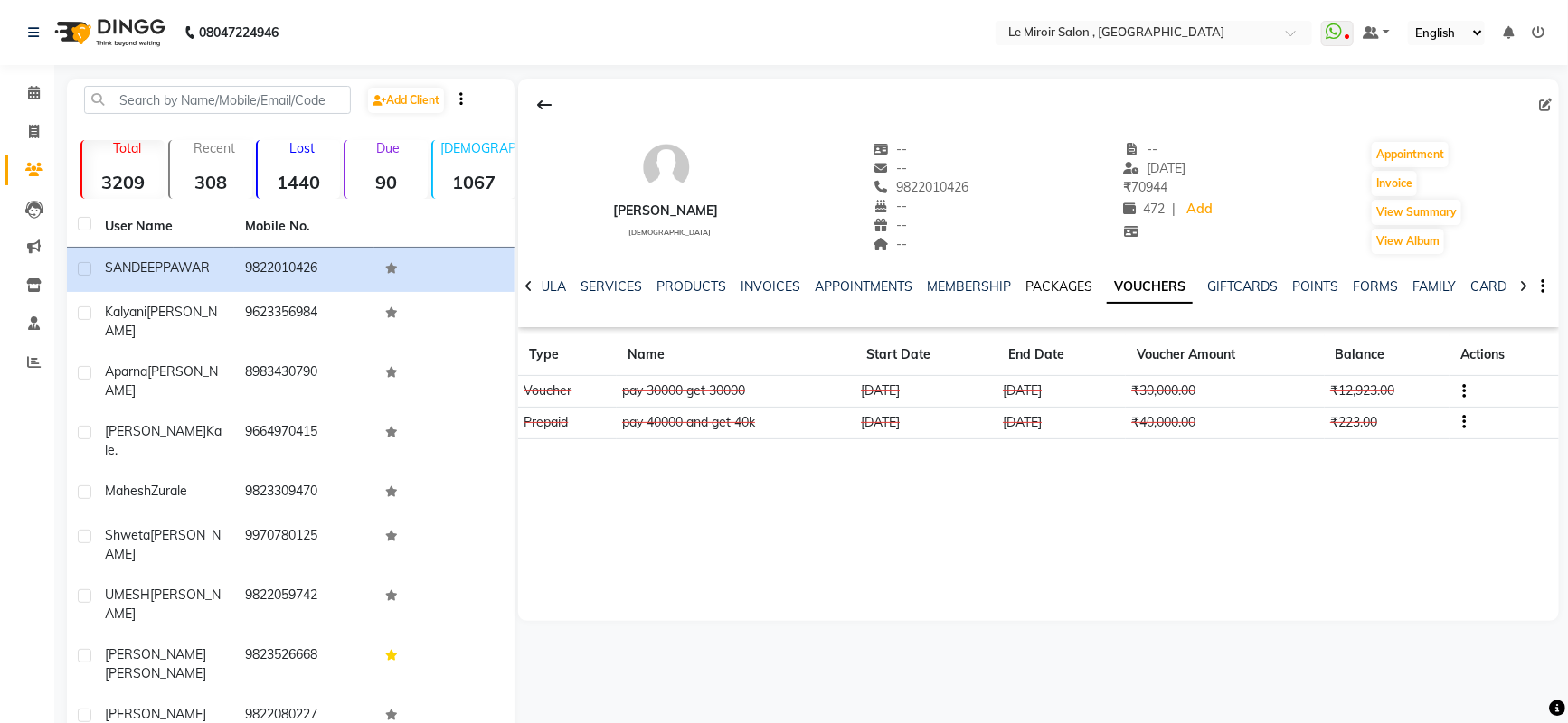
click at [1050, 282] on link "PACKAGES" at bounding box center [1059, 287] width 67 height 17
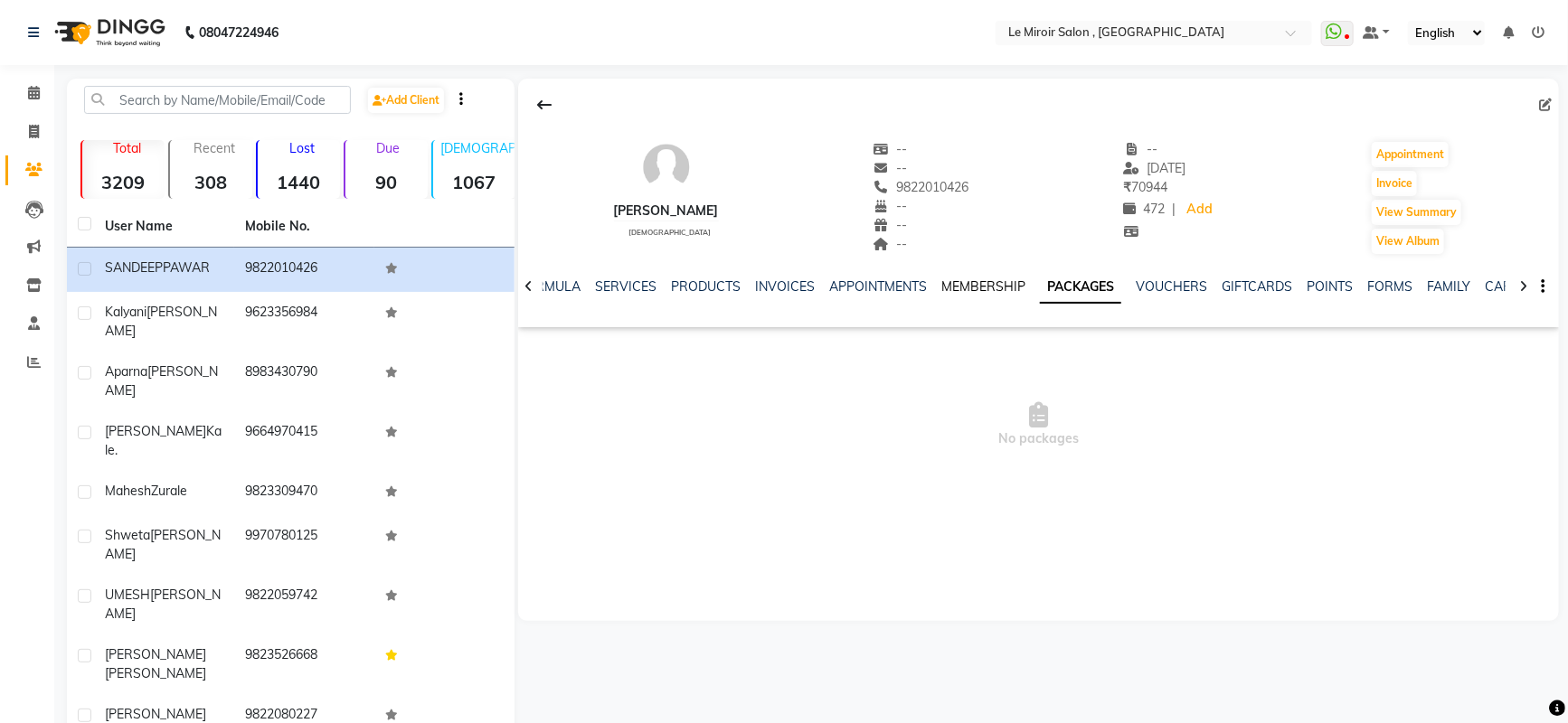
click at [981, 284] on link "MEMBERSHIP" at bounding box center [984, 287] width 84 height 17
click at [800, 292] on link "INVOICES" at bounding box center [799, 287] width 60 height 17
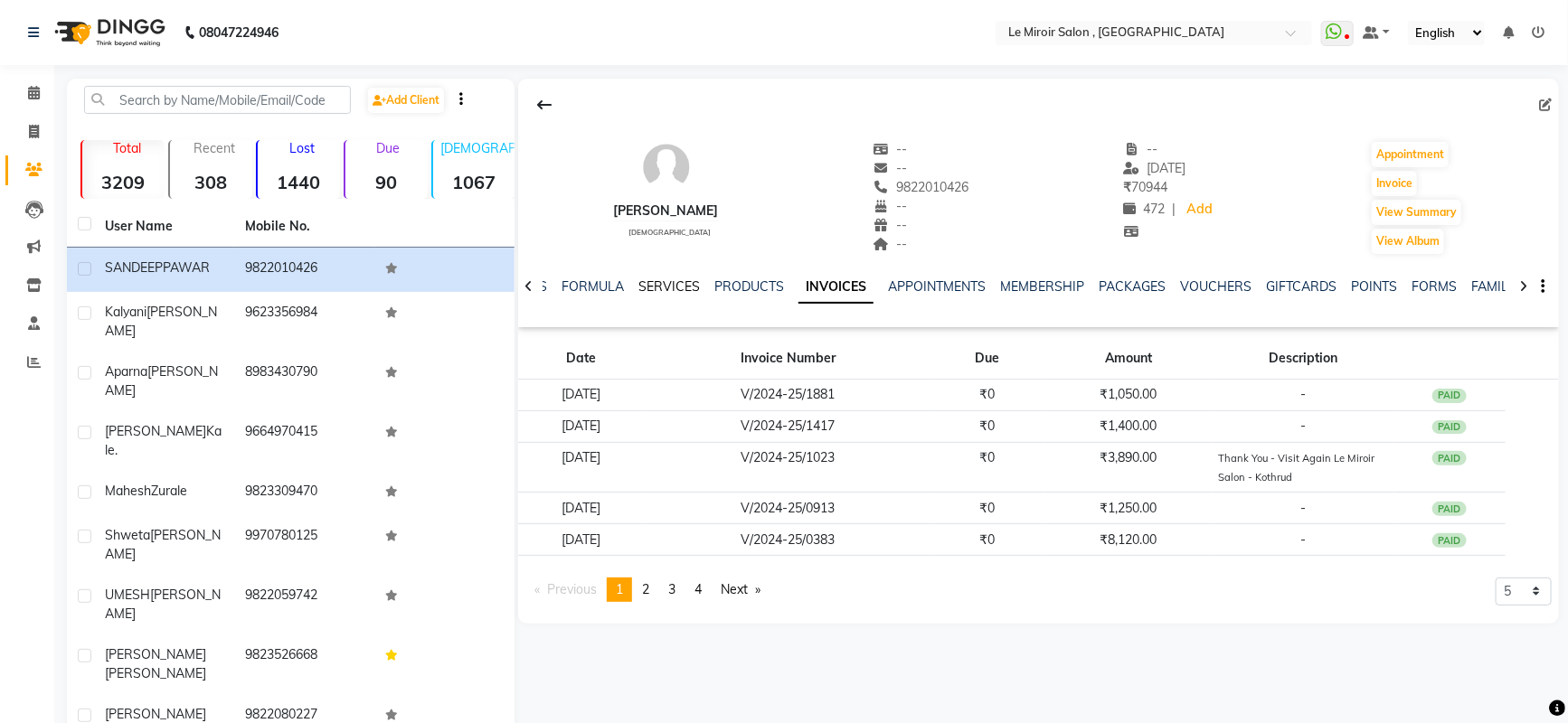
click at [668, 286] on link "SERVICES" at bounding box center [669, 287] width 62 height 17
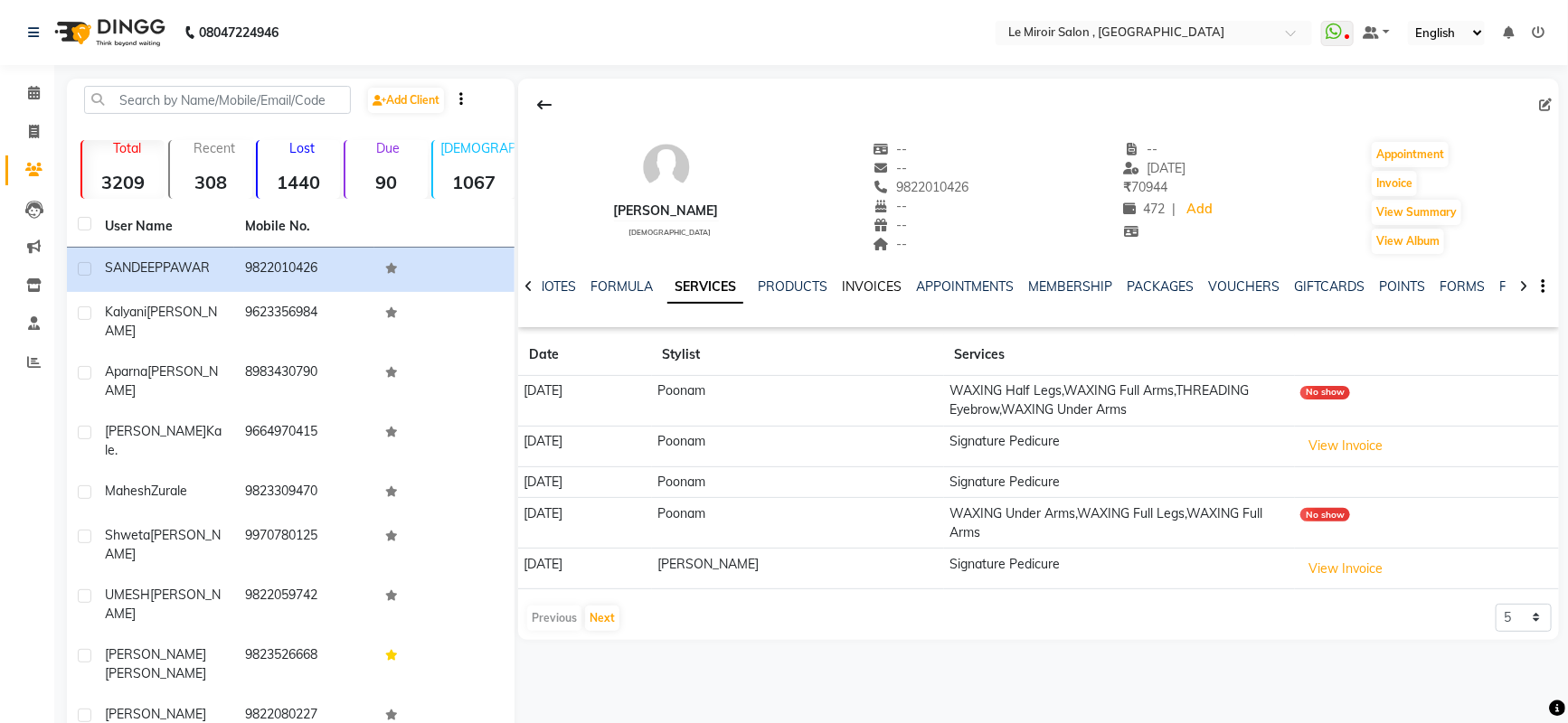
click at [875, 291] on link "INVOICES" at bounding box center [871, 287] width 60 height 17
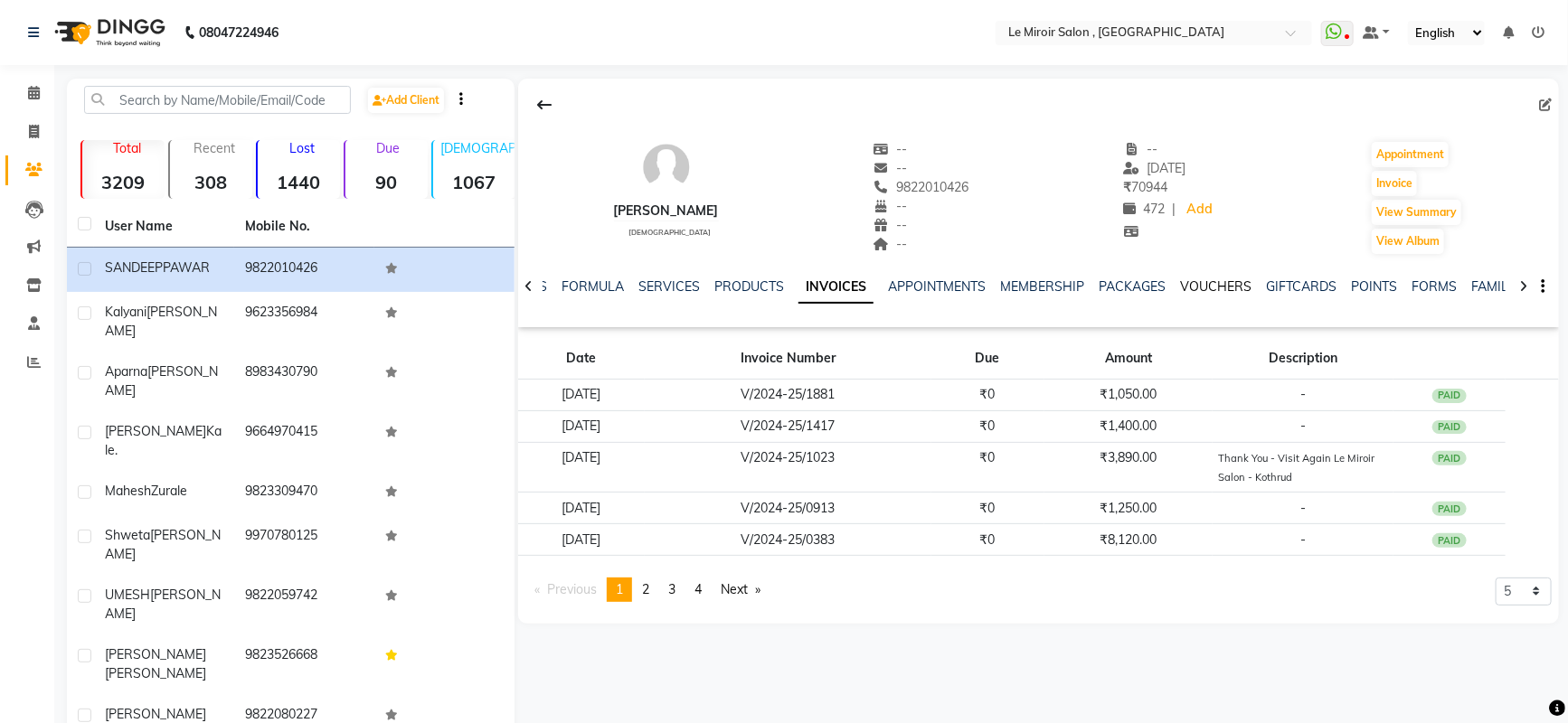
click at [1199, 290] on link "VOUCHERS" at bounding box center [1216, 287] width 71 height 17
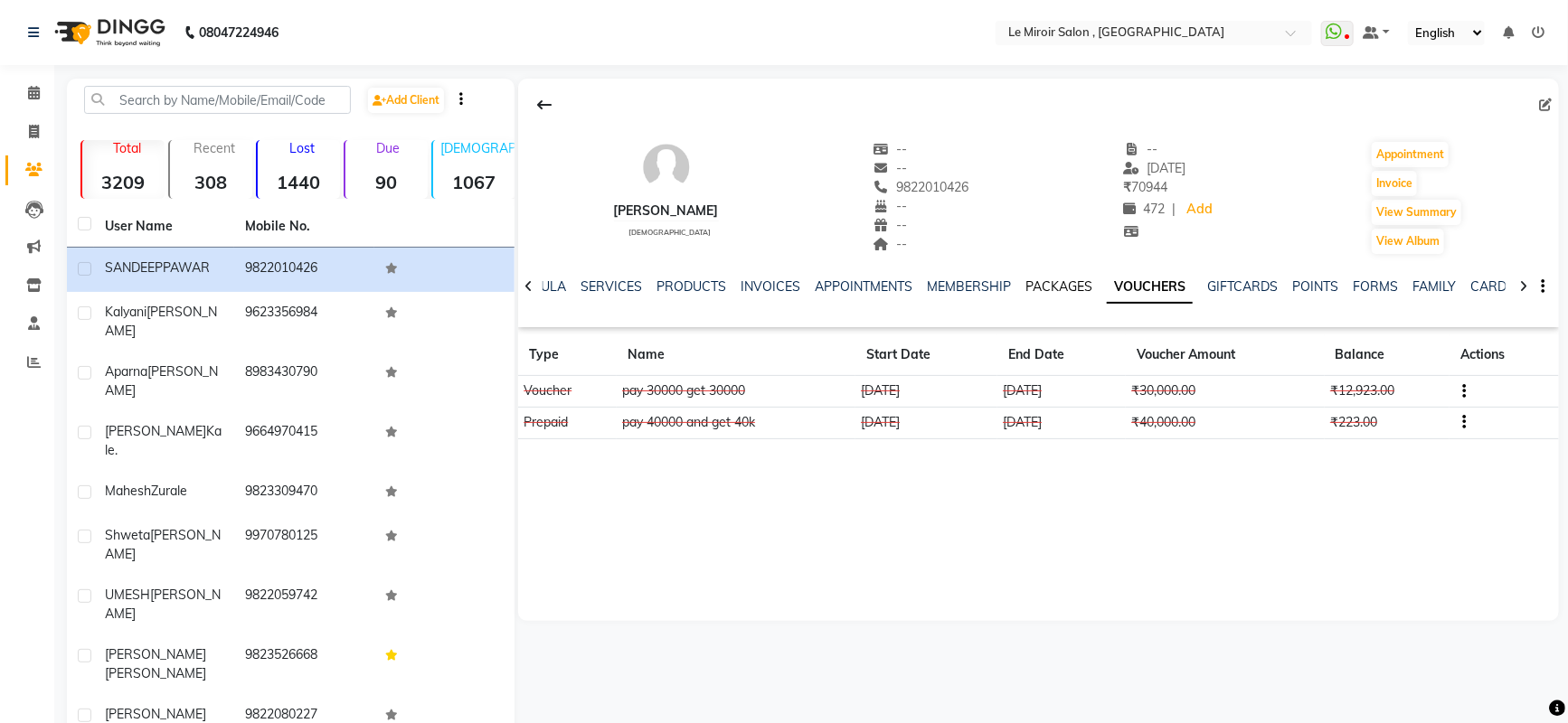
click at [1042, 284] on link "PACKAGES" at bounding box center [1059, 287] width 67 height 17
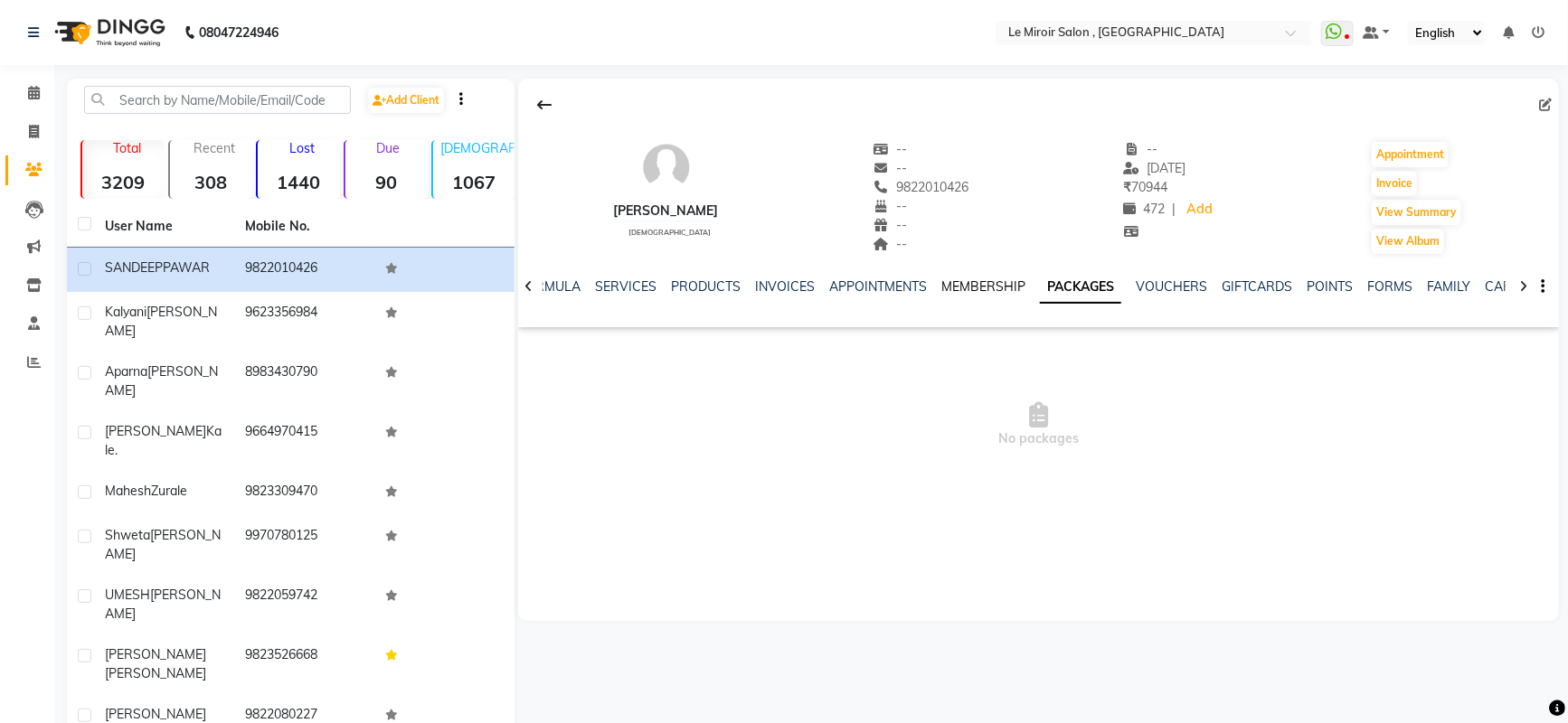
click at [965, 284] on link "MEMBERSHIP" at bounding box center [984, 287] width 84 height 17
click at [652, 283] on link "SERVICES" at bounding box center [640, 287] width 62 height 17
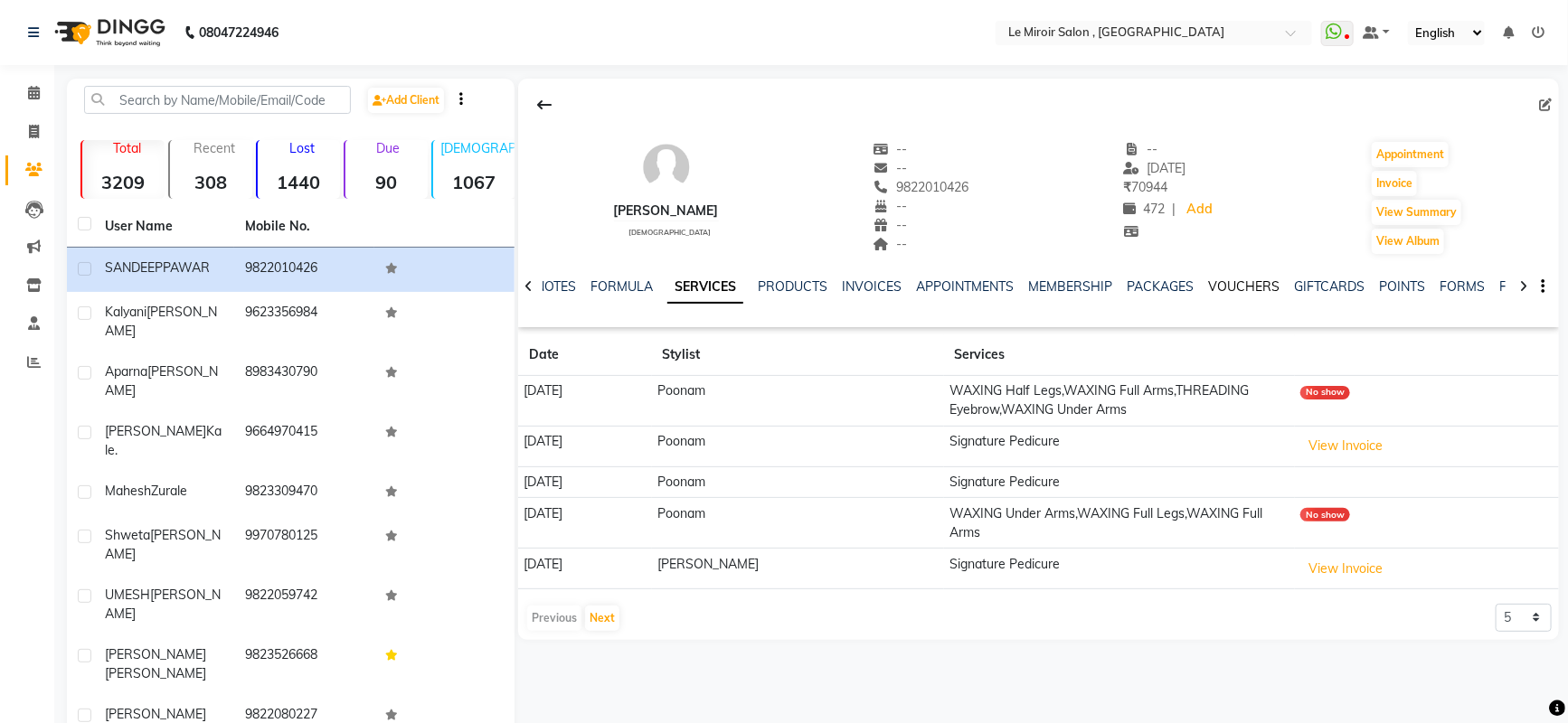
click at [1249, 284] on link "VOUCHERS" at bounding box center [1243, 287] width 71 height 17
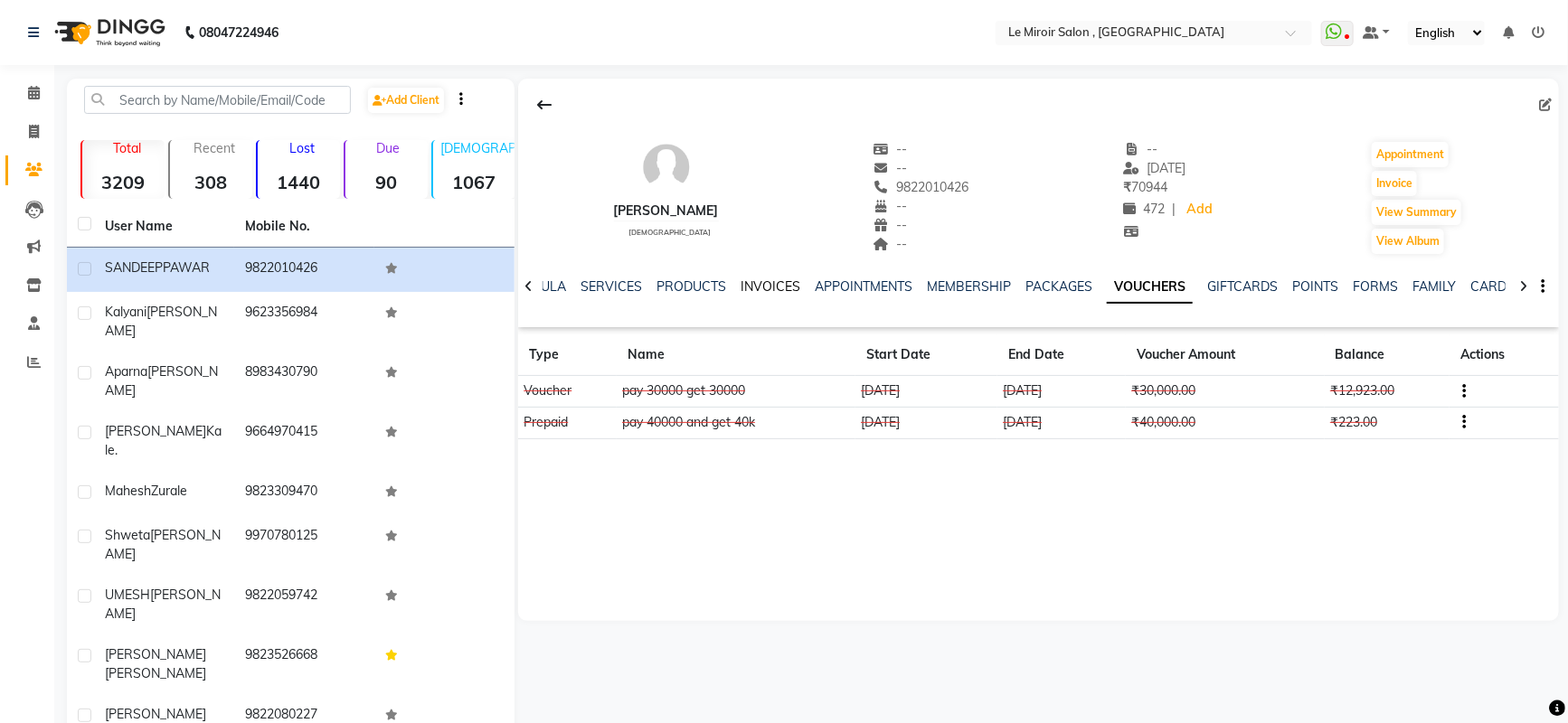
click at [749, 283] on link "INVOICES" at bounding box center [770, 287] width 60 height 17
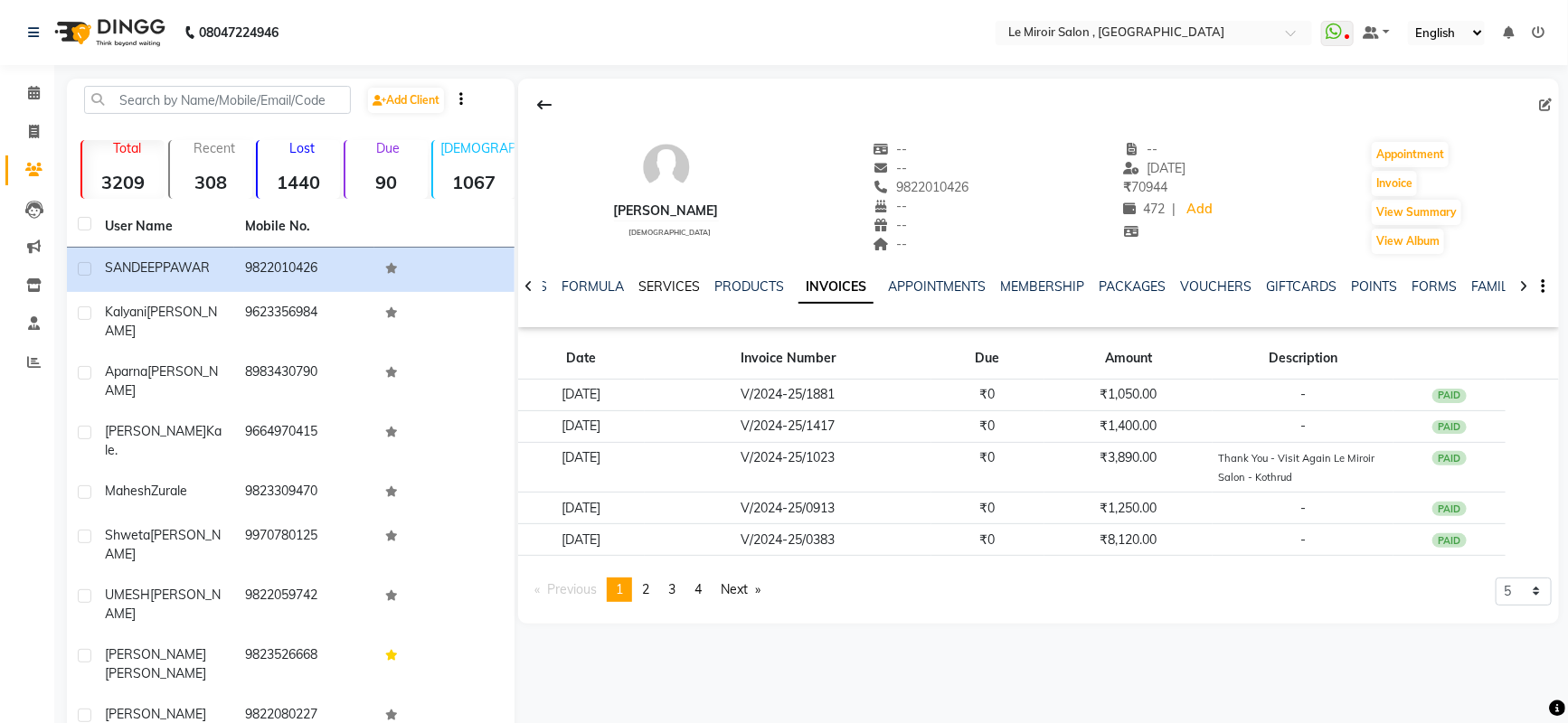
click at [671, 291] on link "SERVICES" at bounding box center [669, 287] width 62 height 17
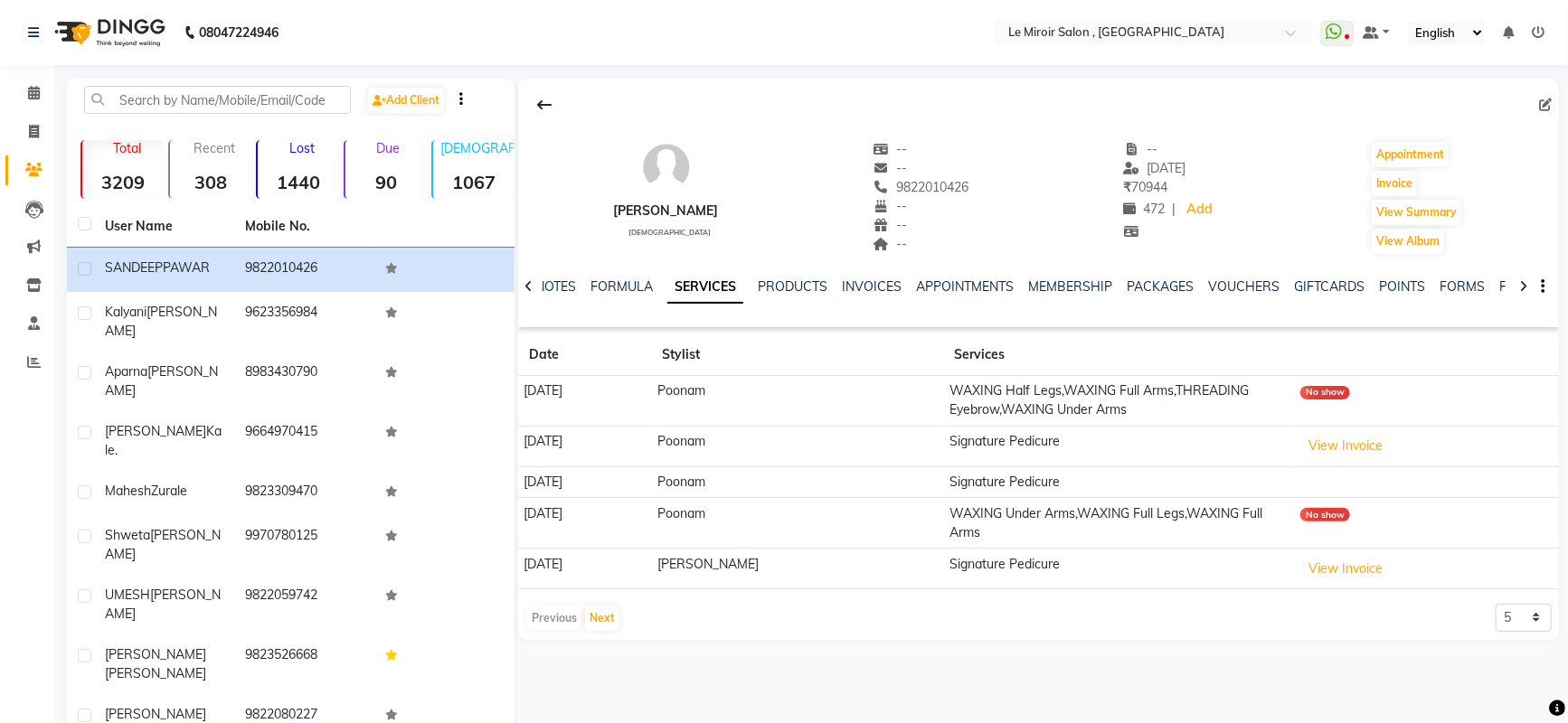
drag, startPoint x: 644, startPoint y: 303, endPoint x: 745, endPoint y: 223, distance: 128.8
click at [745, 223] on div "[PERSON_NAME] [DEMOGRAPHIC_DATA] -- -- 9822010426 -- -- -- -- [DATE] ₹ 70944 47…" at bounding box center [1038, 189] width 1040 height 134
click at [969, 192] on span "9822010426" at bounding box center [921, 187] width 96 height 17
copy span "9822010426"
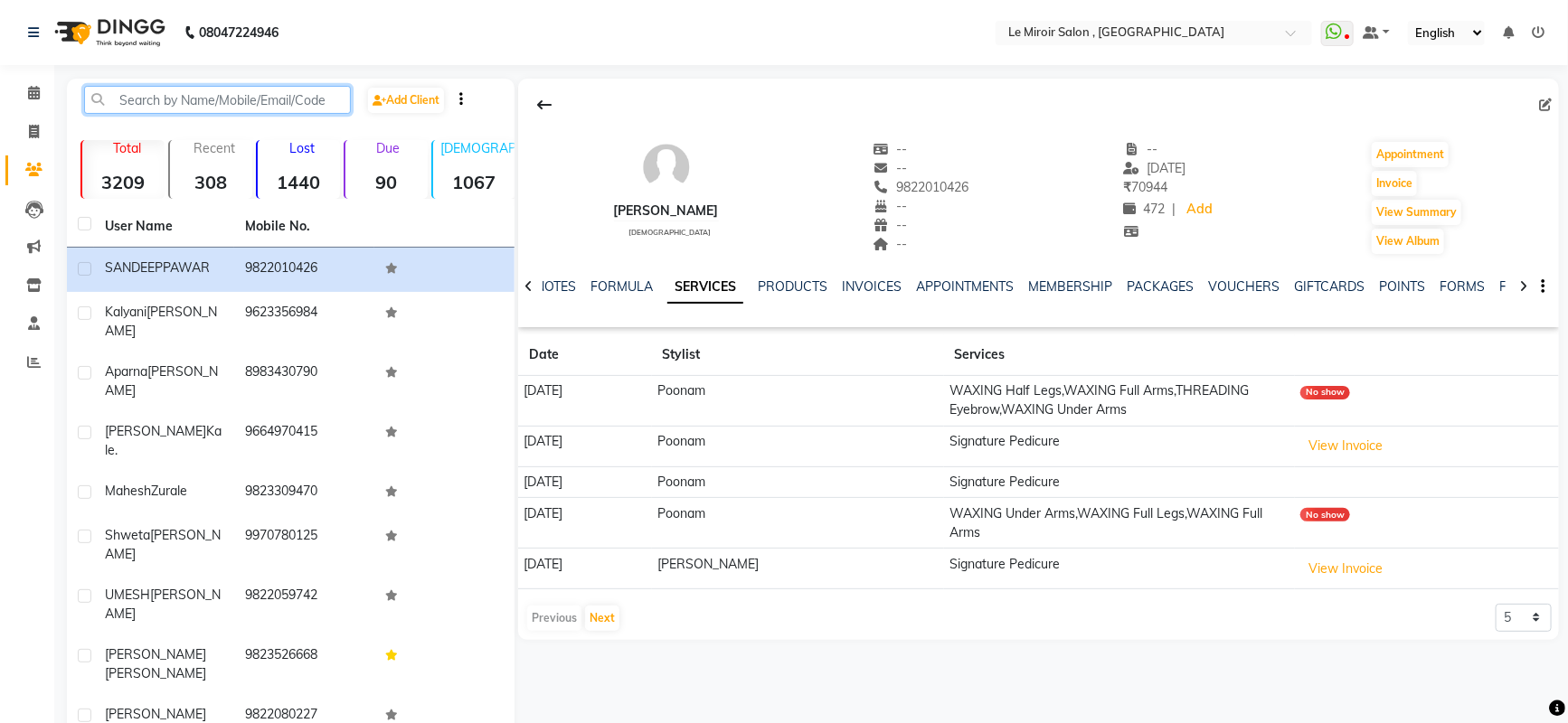
click at [145, 91] on input "text" at bounding box center [217, 100] width 267 height 28
paste input "9822041620"
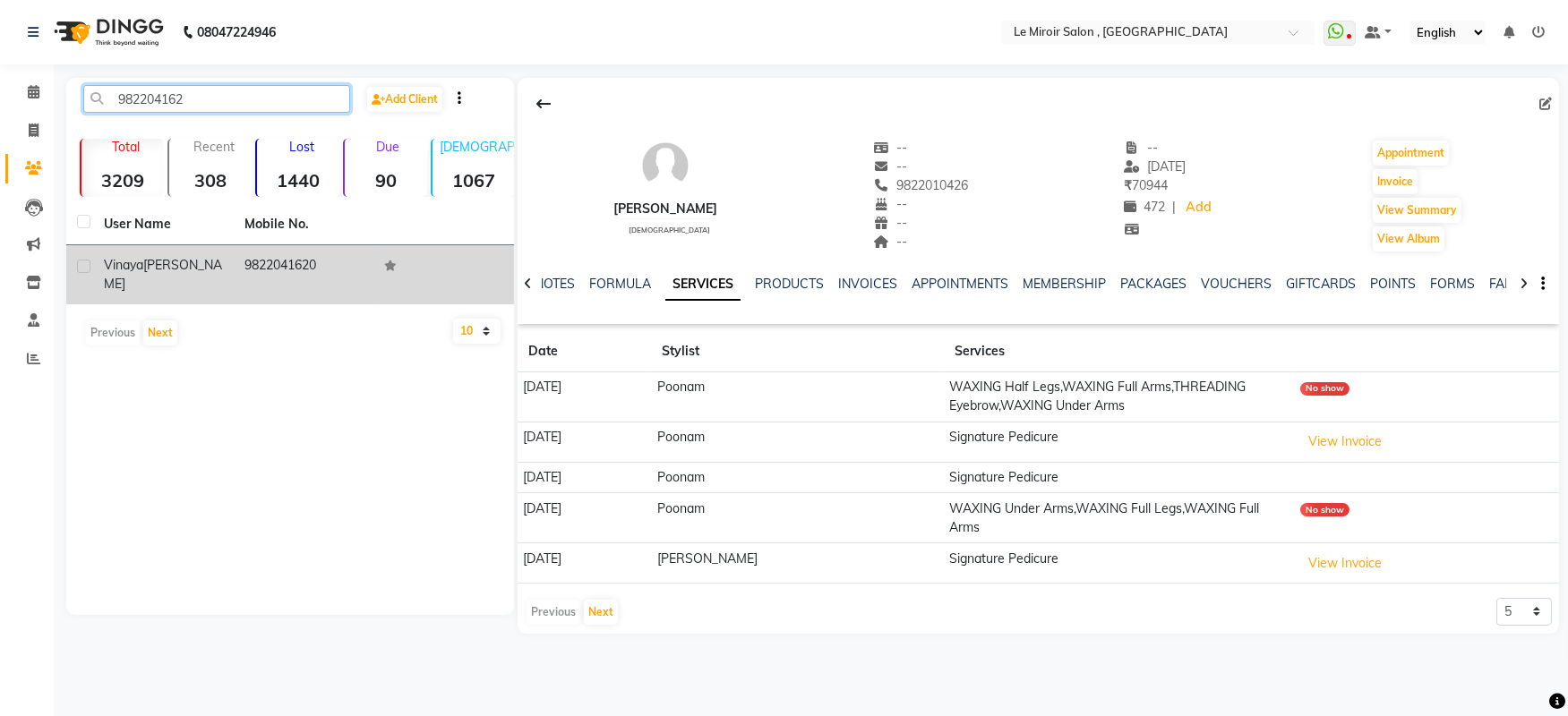
type input "982204162"
click at [133, 269] on span "Vinaya" at bounding box center [123, 265] width 40 height 16
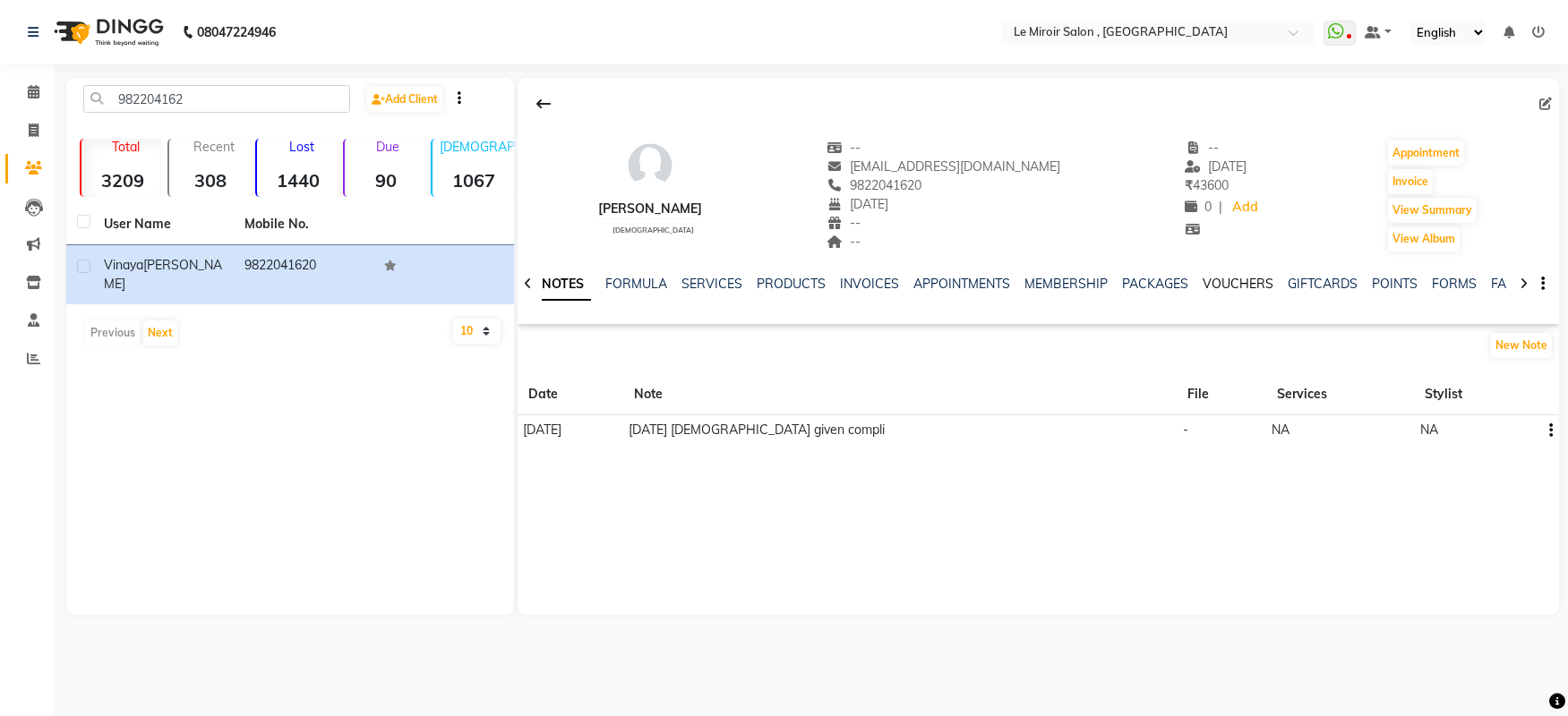
click at [1245, 291] on link "VOUCHERS" at bounding box center [1238, 284] width 71 height 16
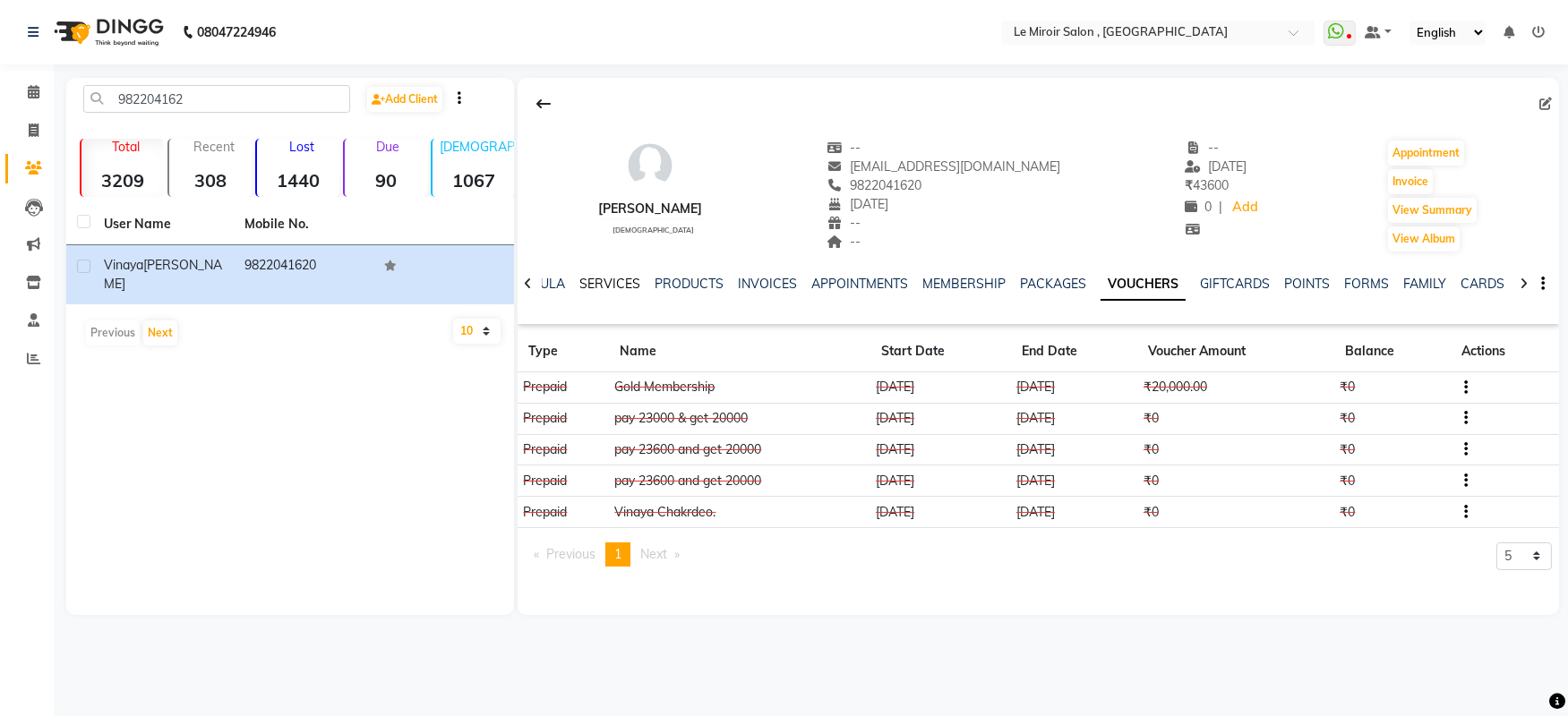
click at [593, 291] on link "SERVICES" at bounding box center [610, 284] width 61 height 16
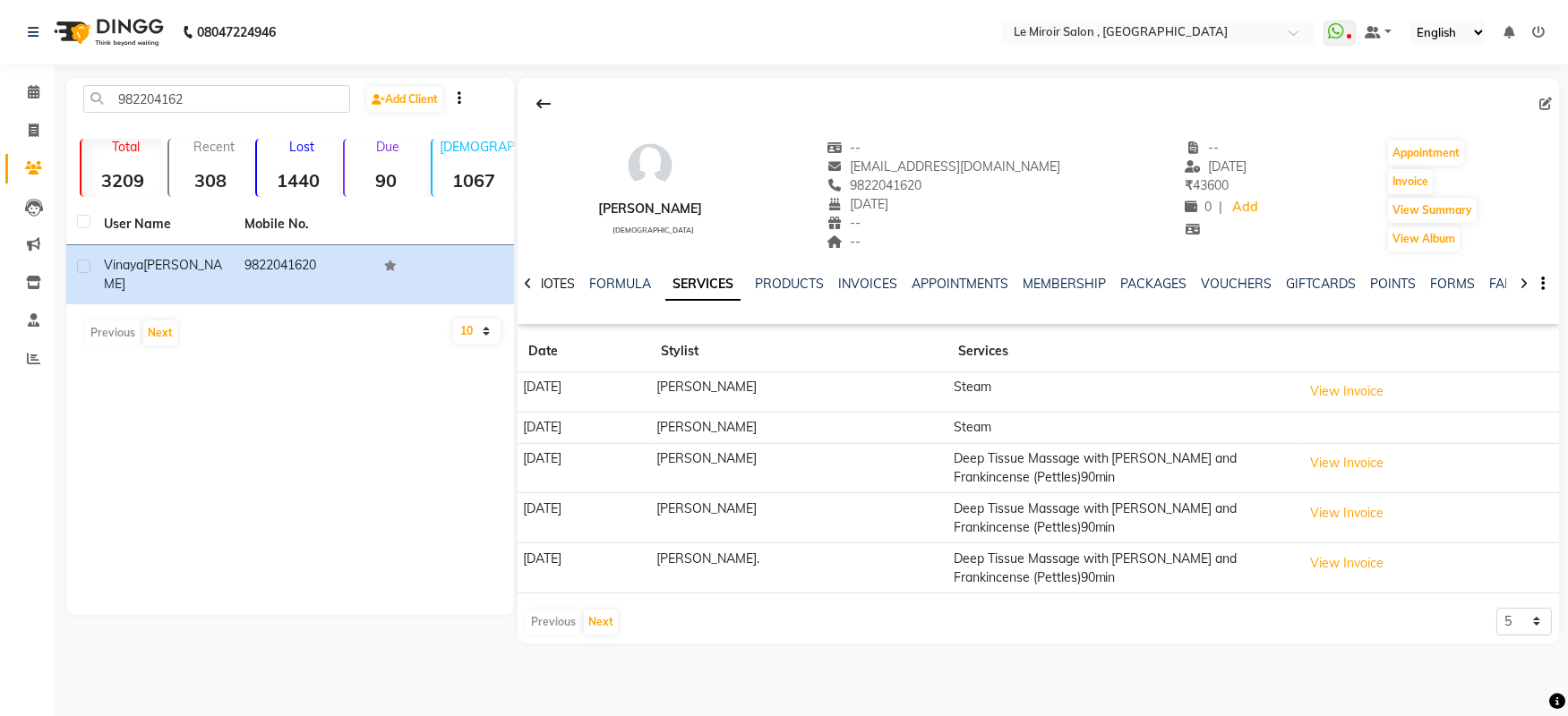
click at [571, 288] on link "NOTES" at bounding box center [555, 284] width 41 height 16
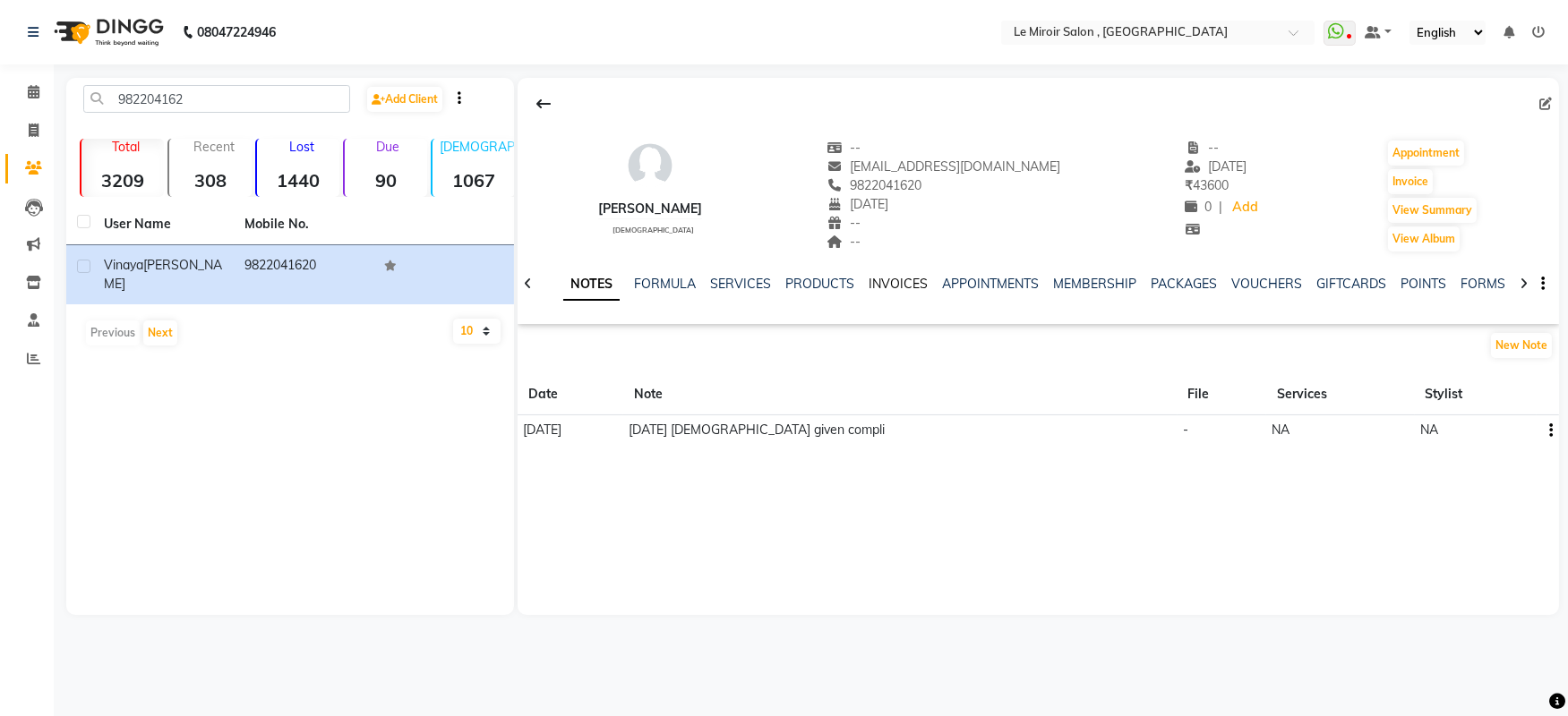
click at [904, 284] on link "INVOICES" at bounding box center [897, 284] width 59 height 16
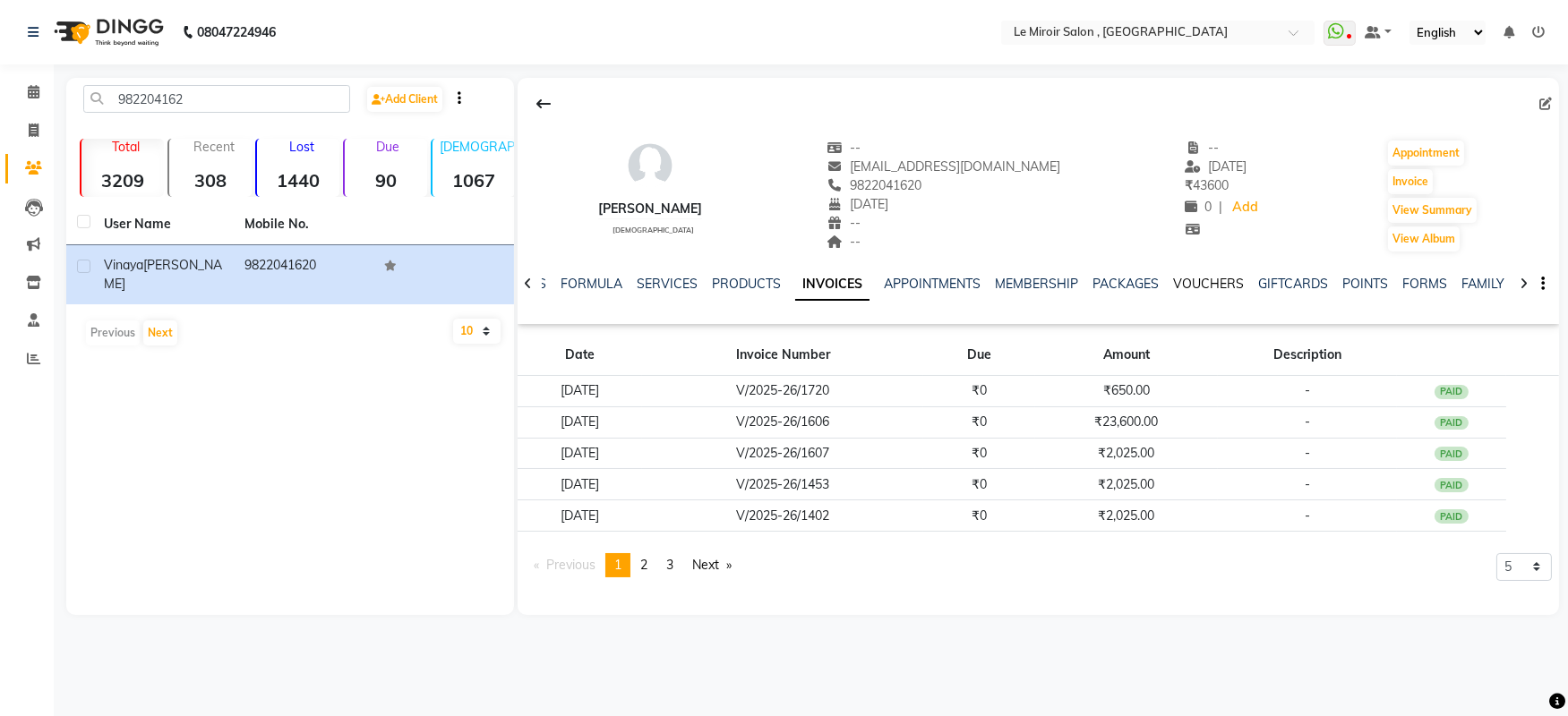
click at [1222, 279] on link "VOUCHERS" at bounding box center [1207, 284] width 71 height 16
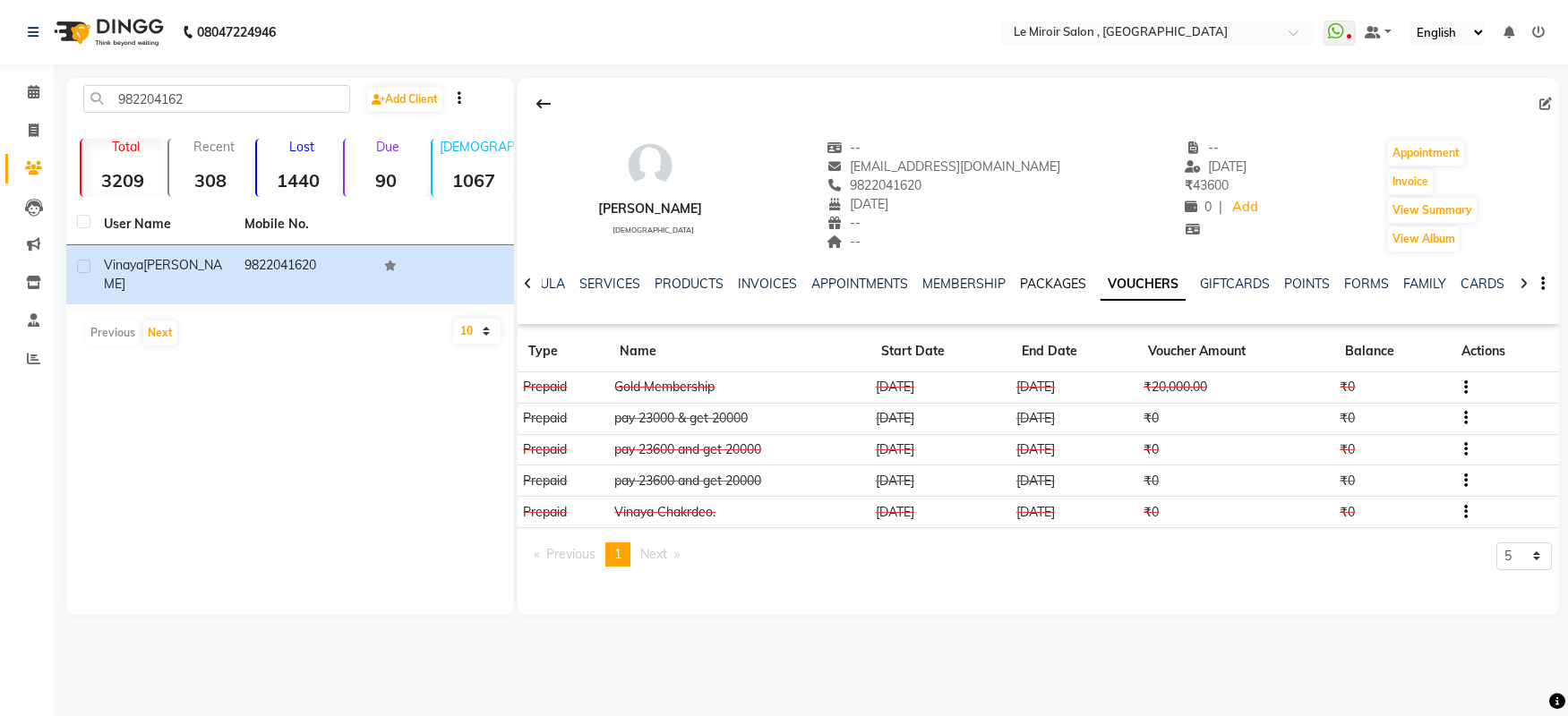
click at [1042, 288] on link "PACKAGES" at bounding box center [1052, 284] width 66 height 16
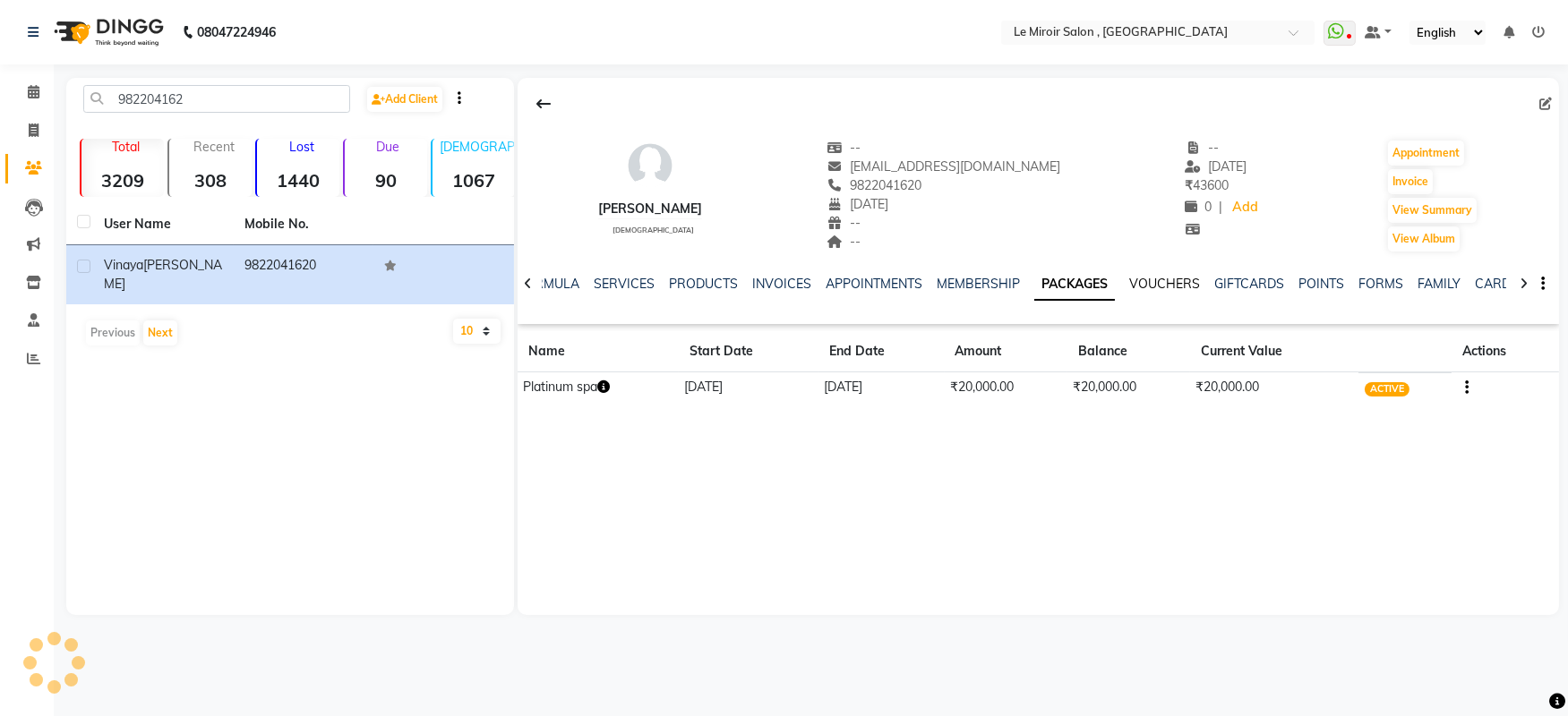
click at [1139, 288] on link "VOUCHERS" at bounding box center [1164, 284] width 71 height 16
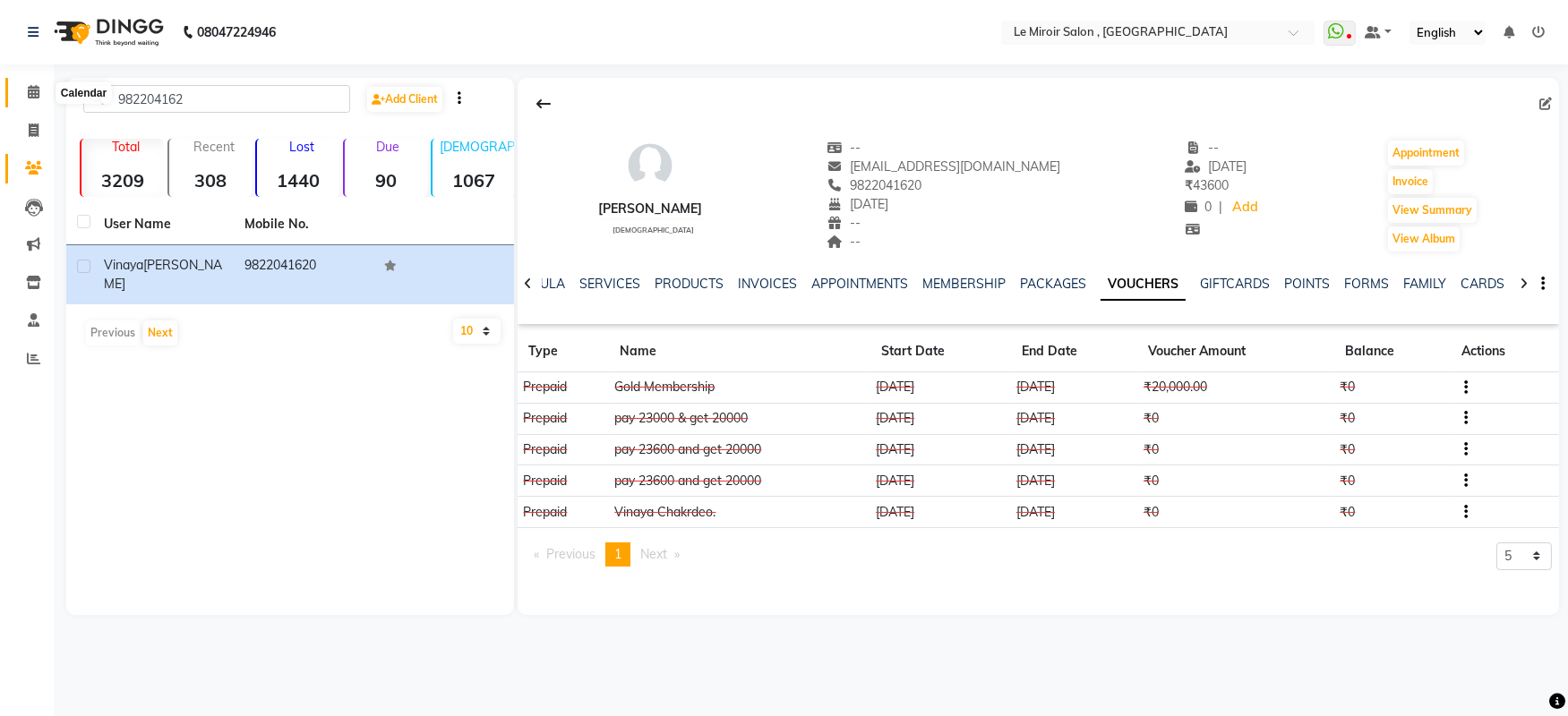
drag, startPoint x: 28, startPoint y: 90, endPoint x: 34, endPoint y: 100, distance: 11.7
click at [28, 90] on icon at bounding box center [34, 92] width 12 height 14
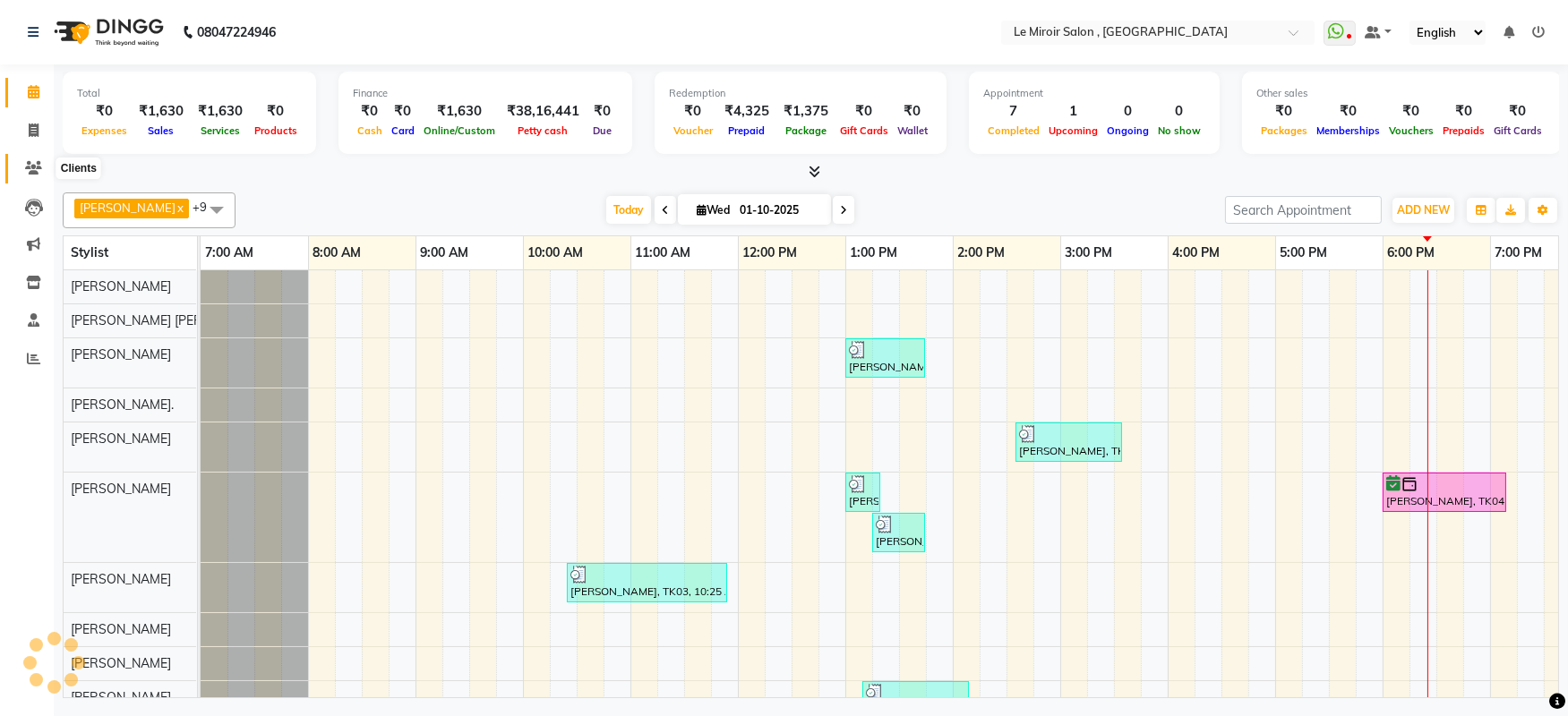
click at [25, 177] on span at bounding box center [33, 169] width 31 height 20
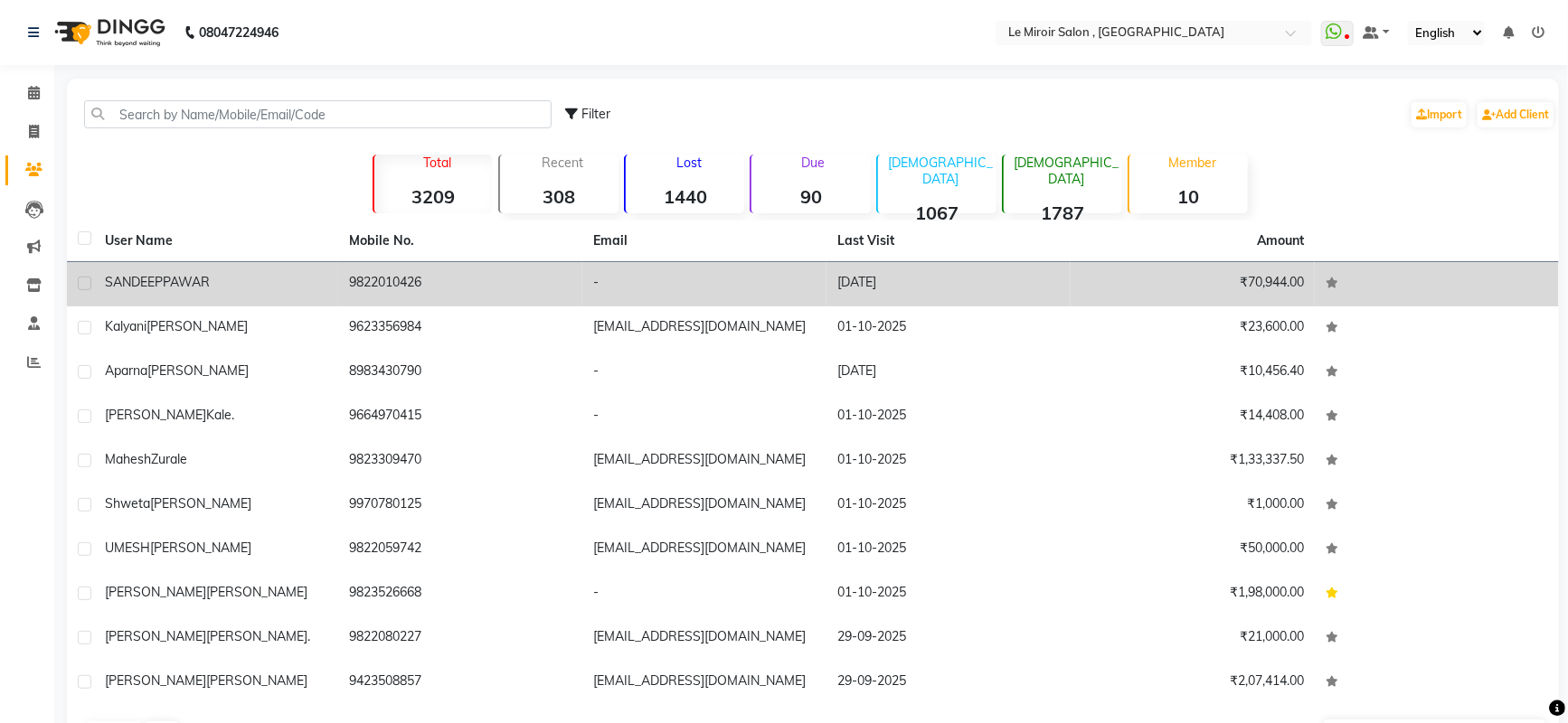
click at [188, 279] on span "PAWAR" at bounding box center [186, 282] width 47 height 17
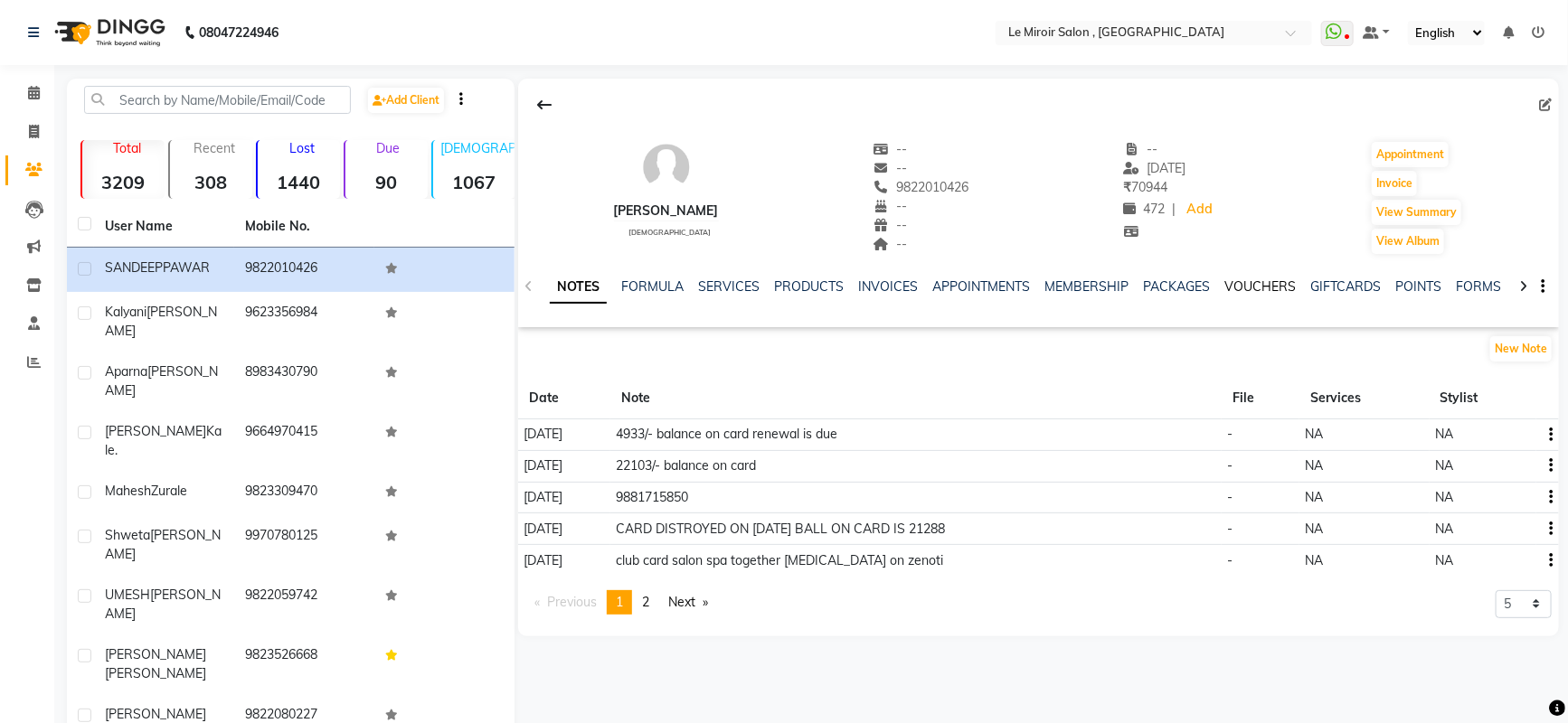
click at [1244, 280] on link "VOUCHERS" at bounding box center [1260, 287] width 71 height 17
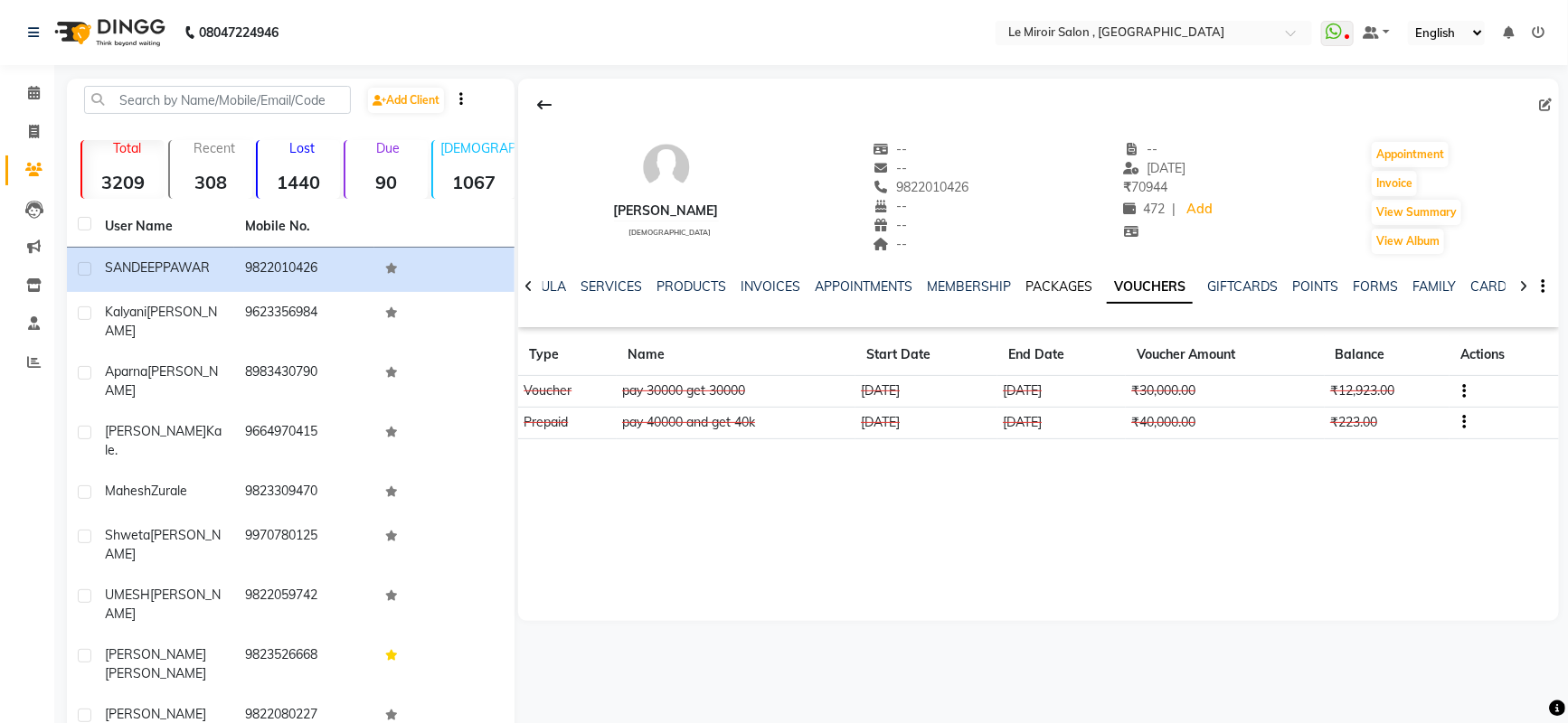
click at [1059, 282] on link "PACKAGES" at bounding box center [1059, 287] width 67 height 17
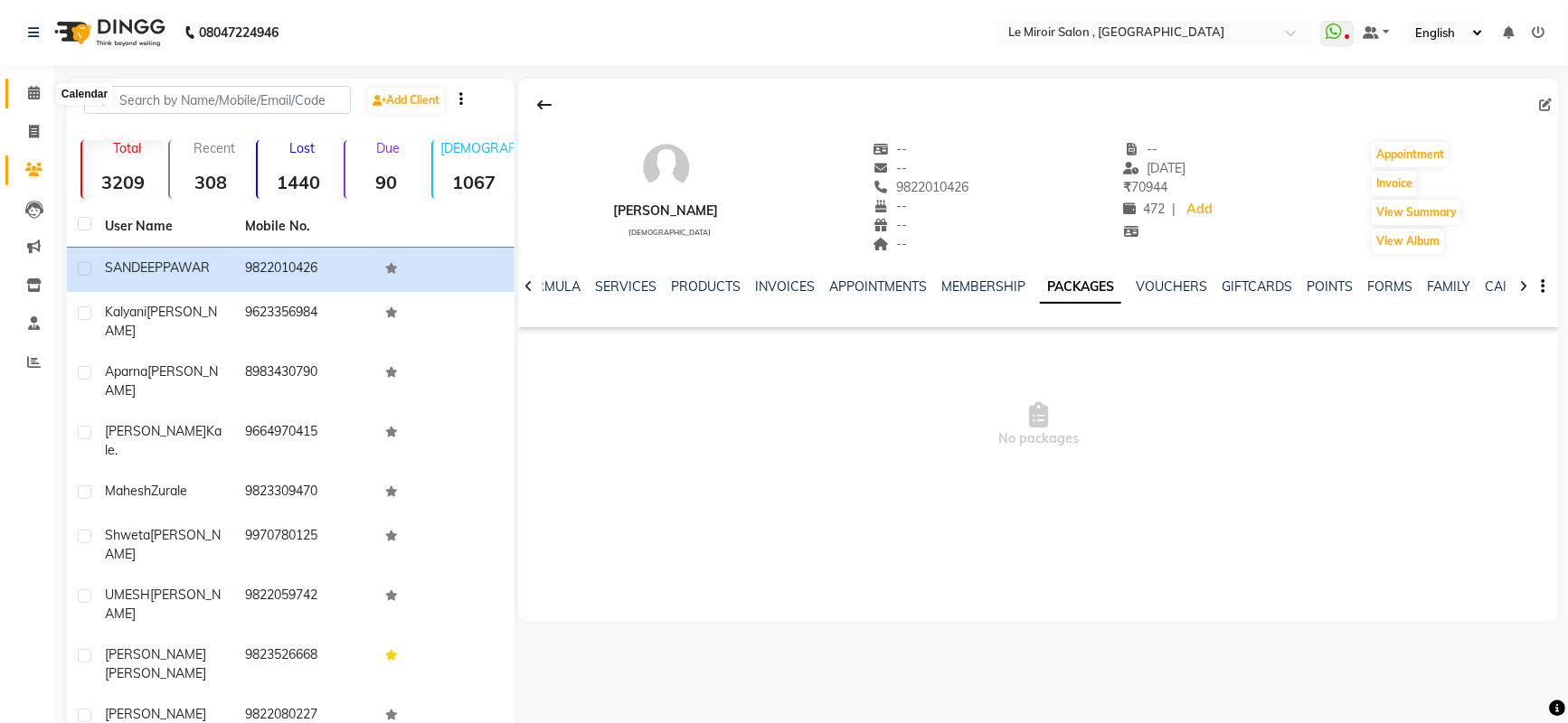
click at [37, 88] on icon at bounding box center [34, 93] width 12 height 14
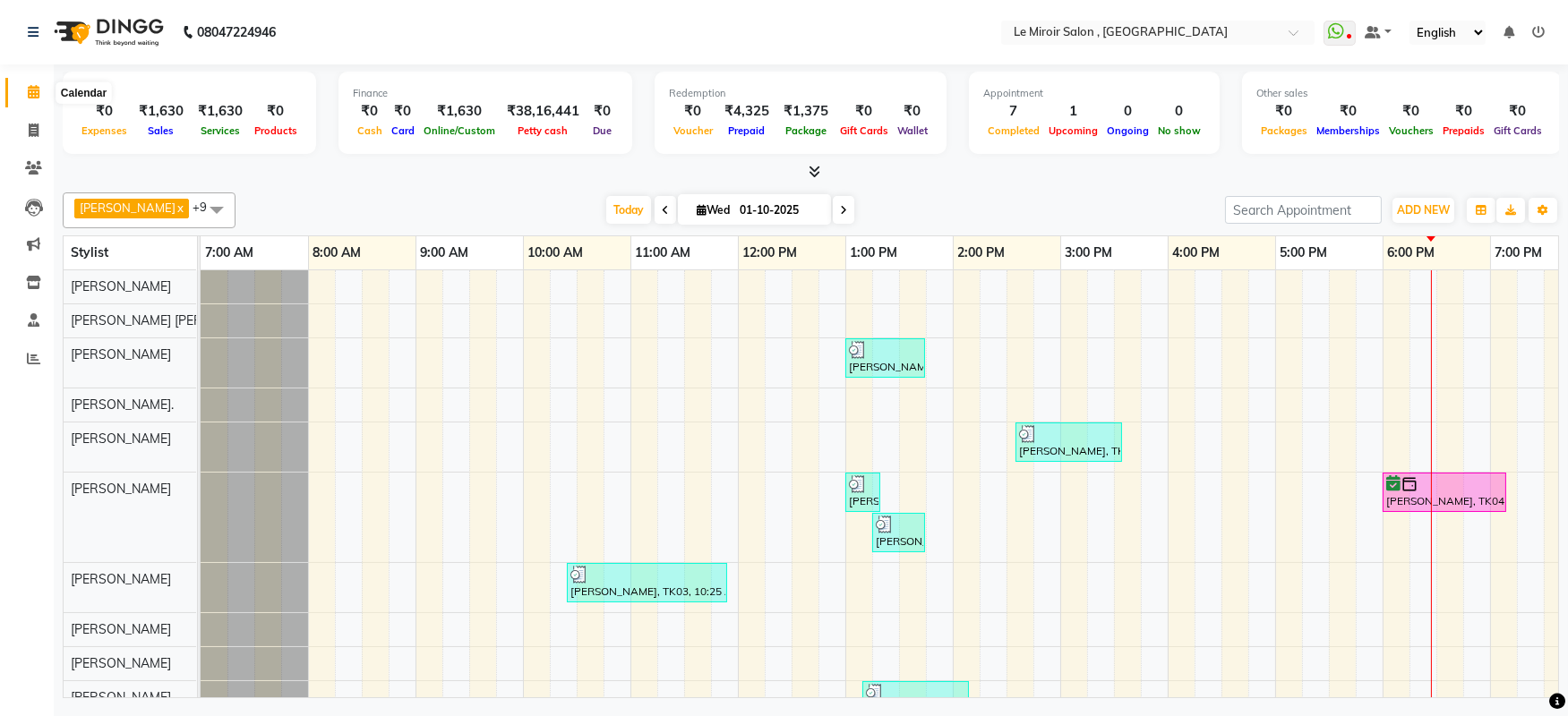
click at [29, 83] on span at bounding box center [33, 92] width 31 height 20
